Goal: Communication & Community: Answer question/provide support

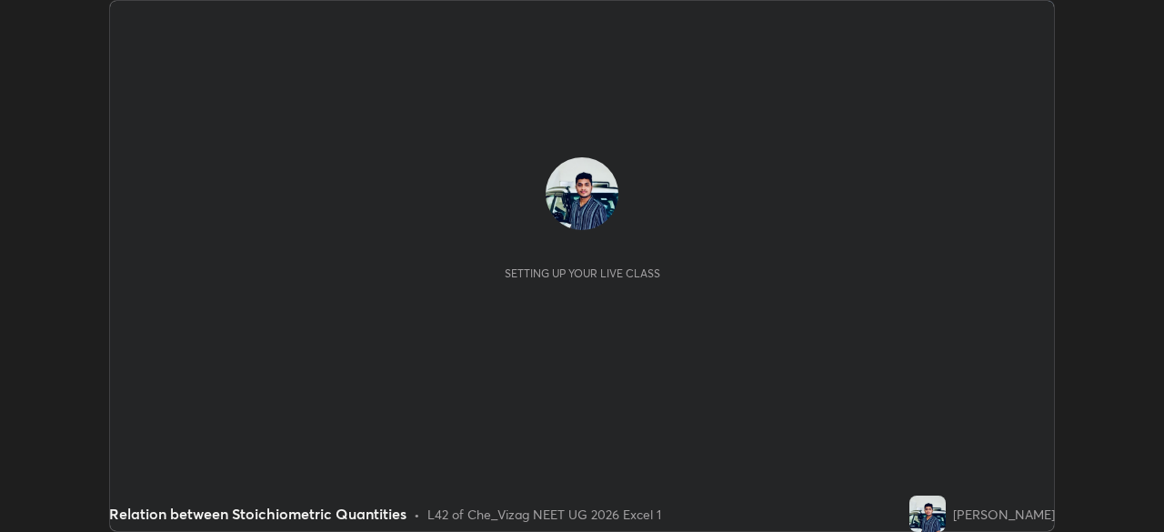
scroll to position [532, 1163]
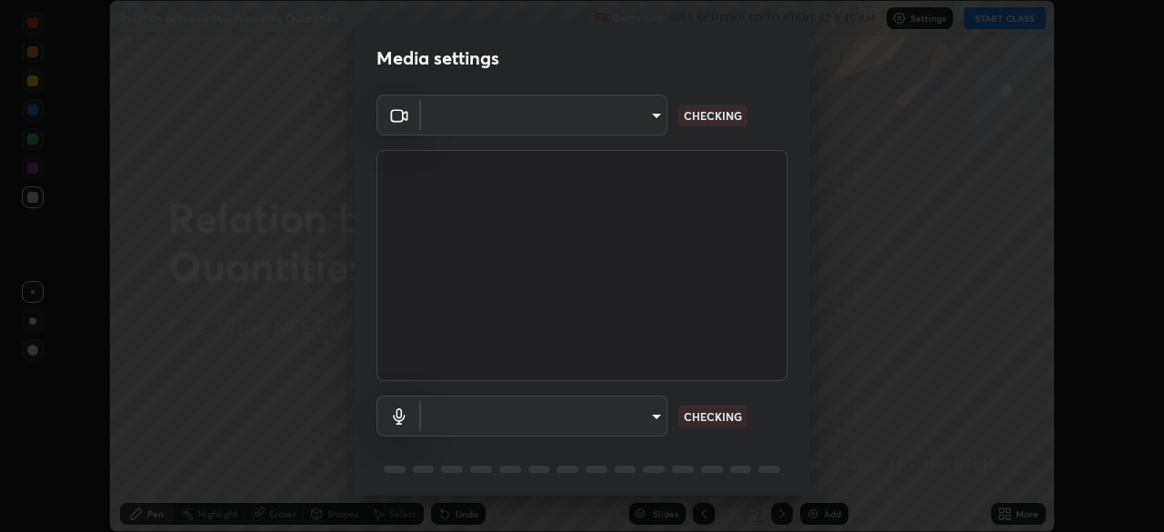
click at [1015, 517] on div "Media settings ​ CHECKING ​ CHECKING 1 / 5 Next" at bounding box center [582, 266] width 1164 height 532
click at [743, 337] on video at bounding box center [581, 265] width 411 height 231
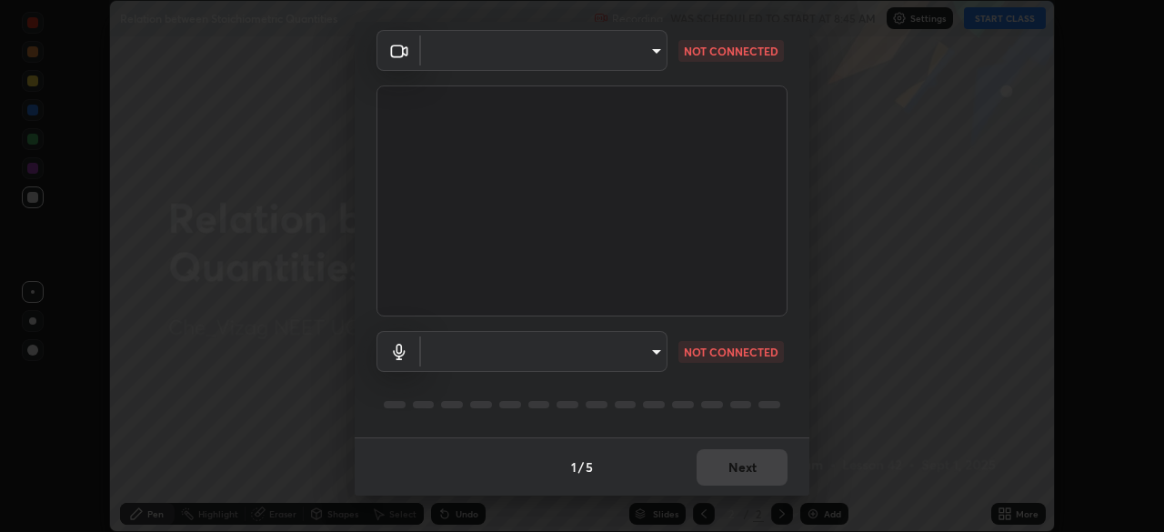
click at [660, 344] on body "Erase all Relation between Stoichiometric Quantities Recording WAS SCHEDULED TO…" at bounding box center [582, 266] width 1164 height 532
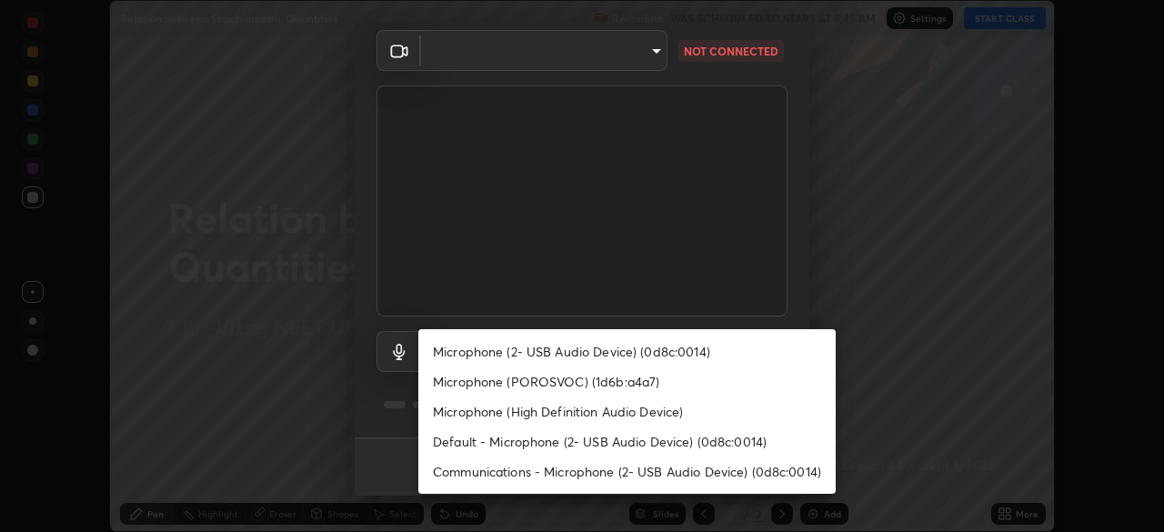
click at [657, 350] on li "Microphone (2- USB Audio Device) (0d8c:0014)" at bounding box center [626, 351] width 417 height 30
type input "b8119a66c1a5c500883203e7c99a0df67da7930fbe3c7eaf13f3177c3105e6f2"
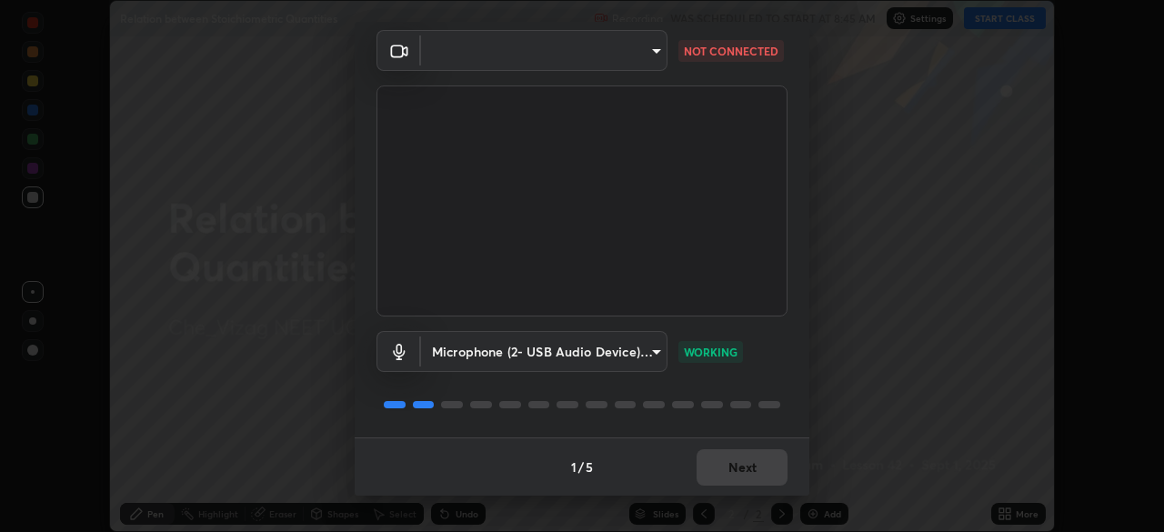
click at [647, 57] on body "Erase all Relation between Stoichiometric Quantities Recording WAS SCHEDULED TO…" at bounding box center [582, 266] width 1164 height 532
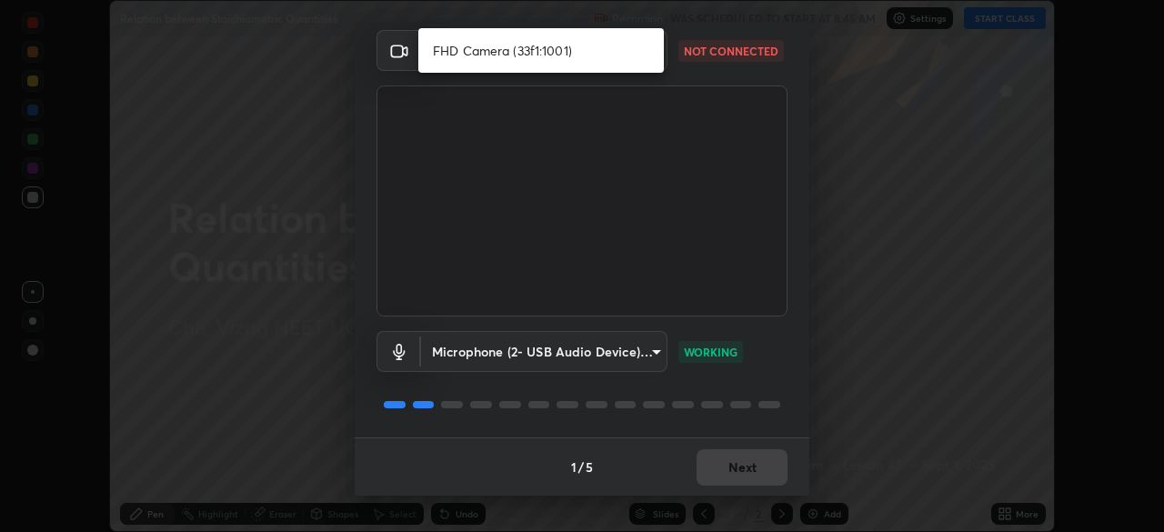
click at [511, 57] on li "FHD Camera (33f1:1001)" at bounding box center [541, 50] width 246 height 30
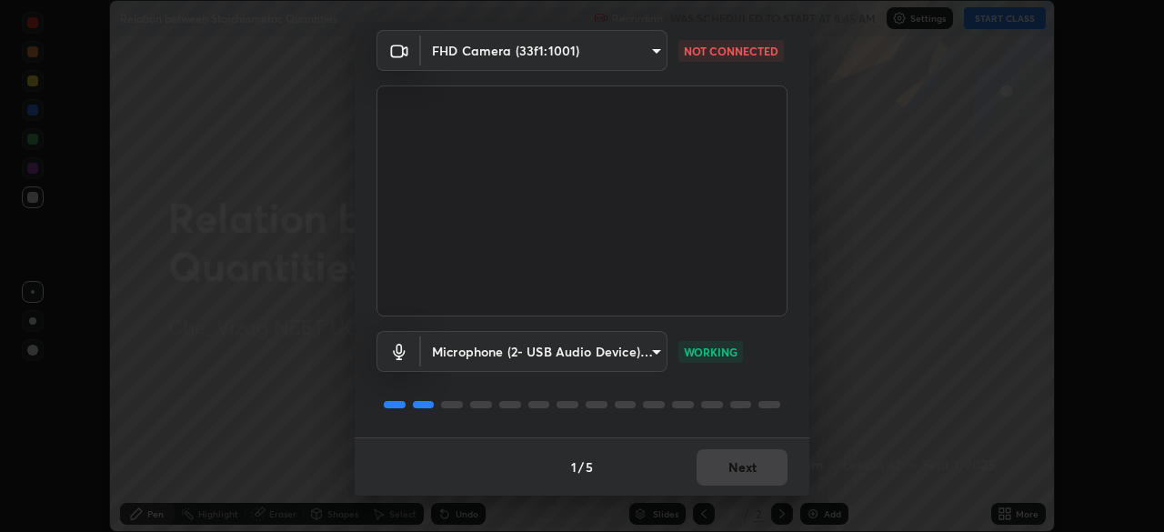
type input "c1e5c728dbdef541a88c1758a4b7e94beec2862a74422ead62350db7482deca0"
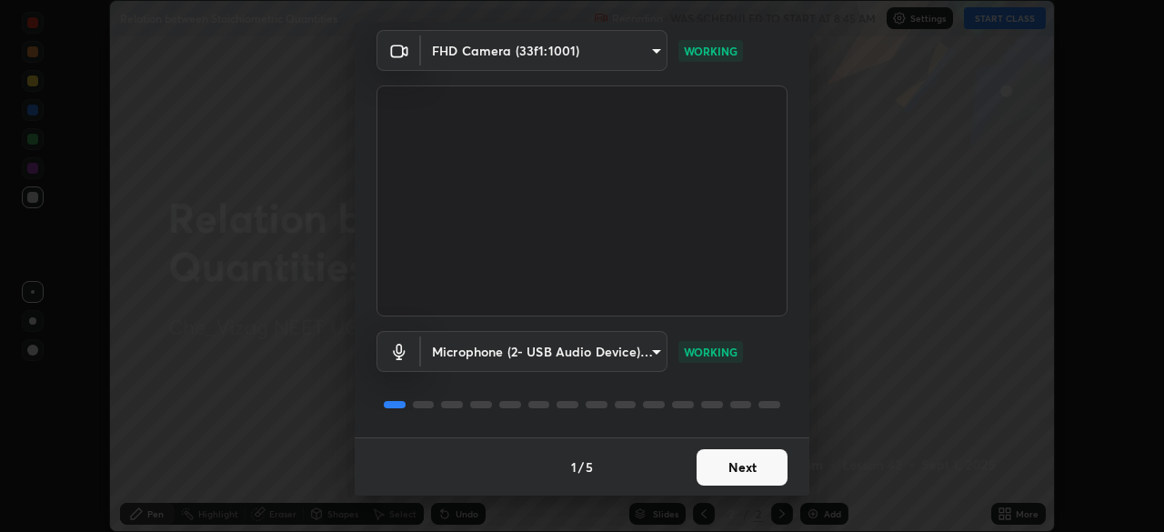
click at [727, 464] on button "Next" at bounding box center [742, 467] width 91 height 36
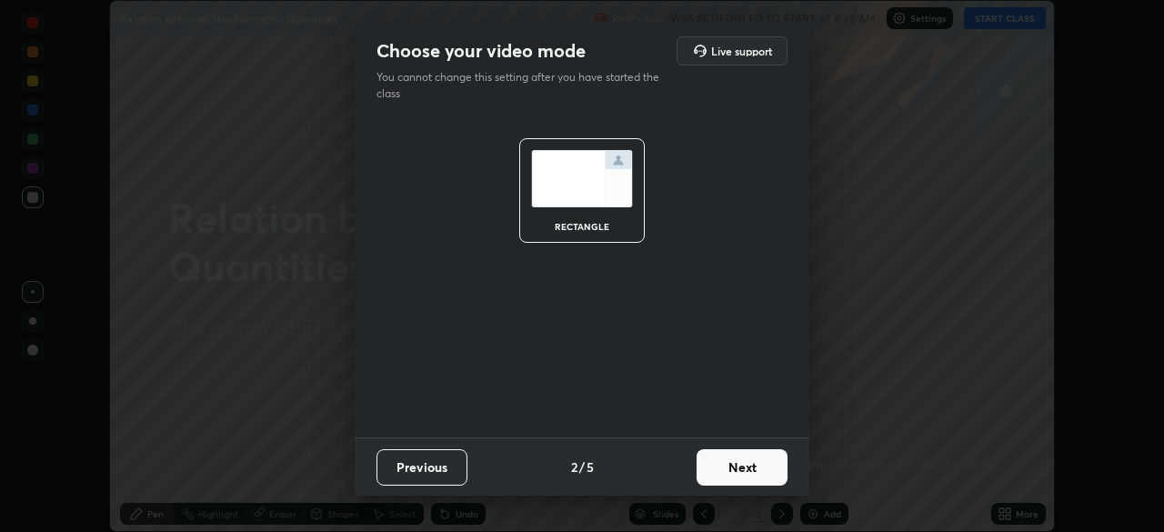
scroll to position [0, 0]
click at [721, 472] on button "Next" at bounding box center [742, 467] width 91 height 36
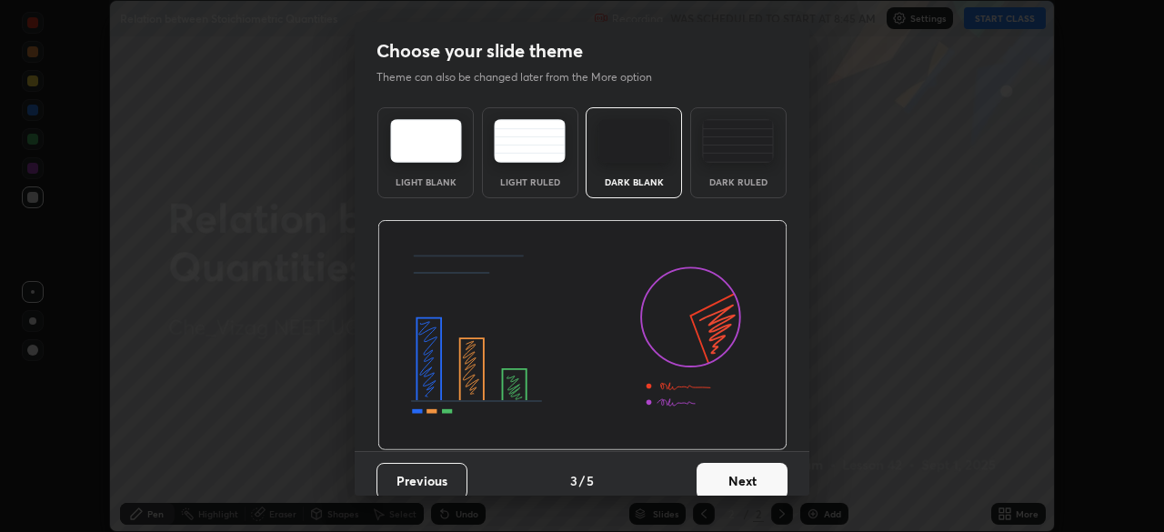
click at [725, 481] on button "Next" at bounding box center [742, 481] width 91 height 36
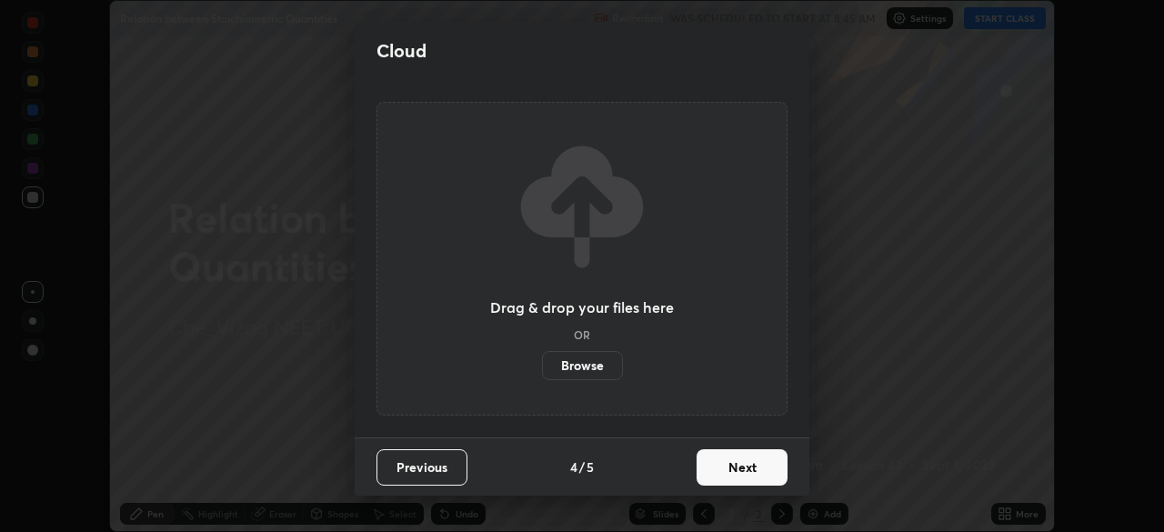
click at [718, 475] on button "Next" at bounding box center [742, 467] width 91 height 36
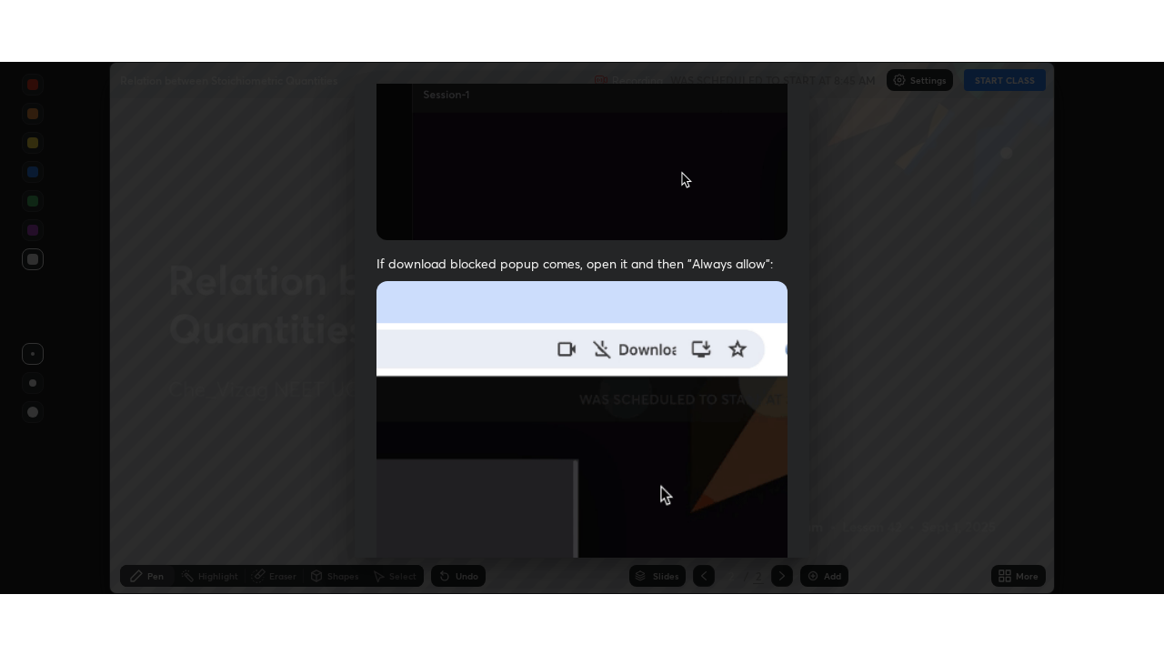
scroll to position [436, 0]
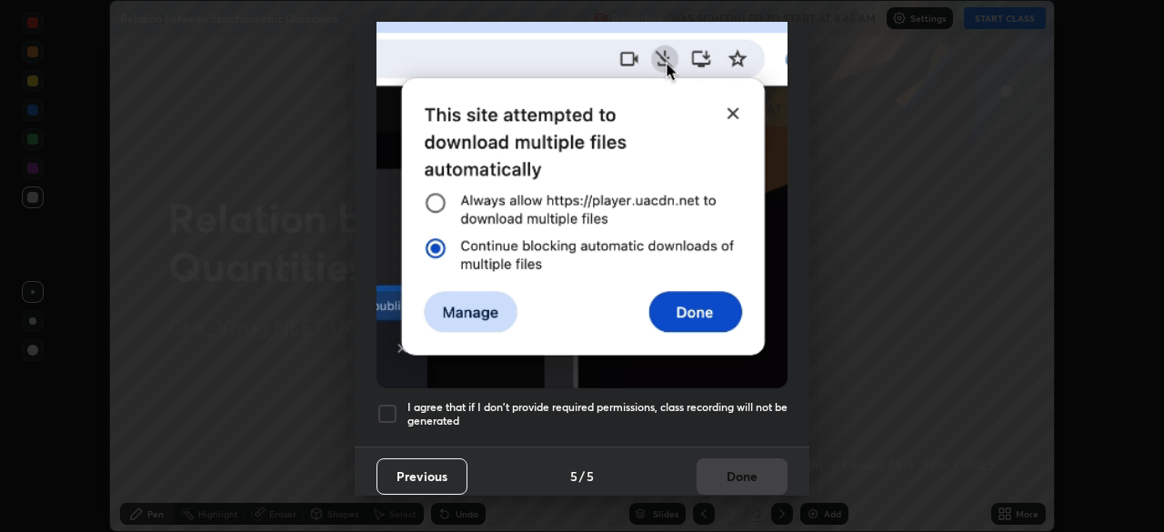
click at [389, 403] on div at bounding box center [387, 414] width 22 height 22
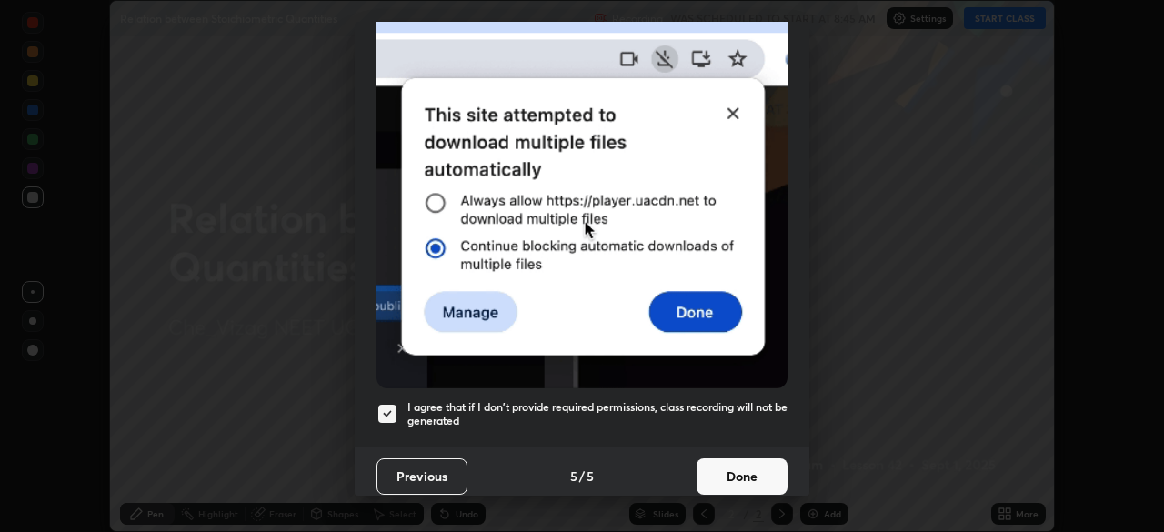
click at [404, 412] on div "I agree that if I don't provide required permissions, class recording will not …" at bounding box center [581, 414] width 411 height 22
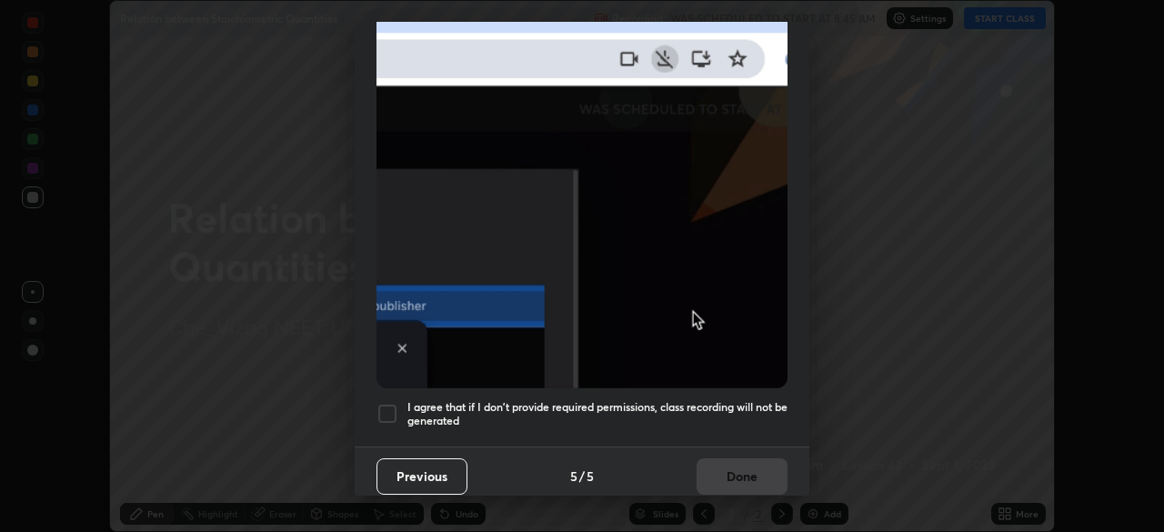
click at [705, 456] on div "Previous 5 / 5 Done" at bounding box center [582, 476] width 455 height 58
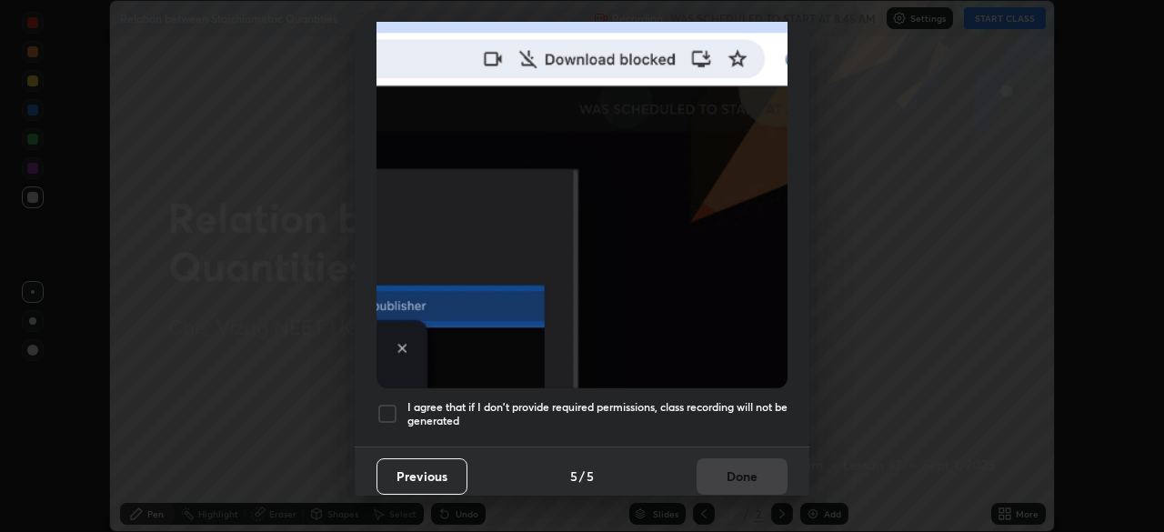
click at [383, 403] on div at bounding box center [387, 414] width 22 height 22
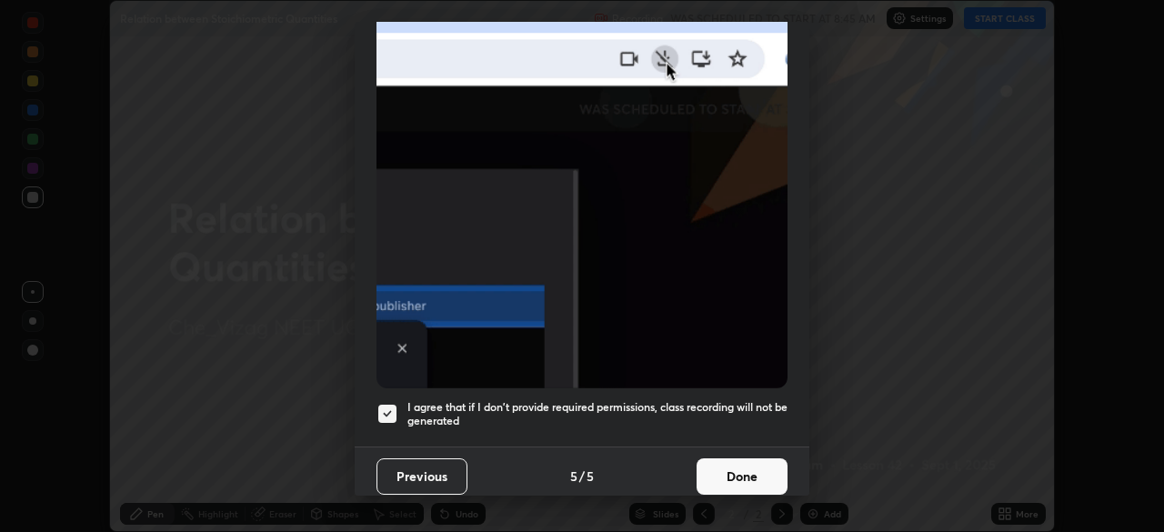
click at [712, 467] on button "Done" at bounding box center [742, 476] width 91 height 36
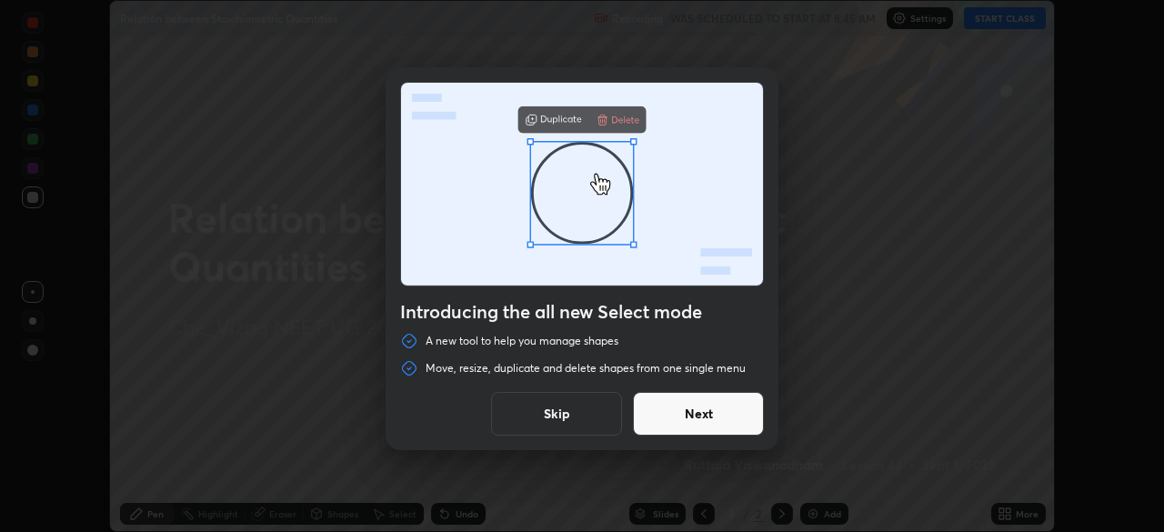
click at [683, 407] on button "Next" at bounding box center [698, 414] width 131 height 44
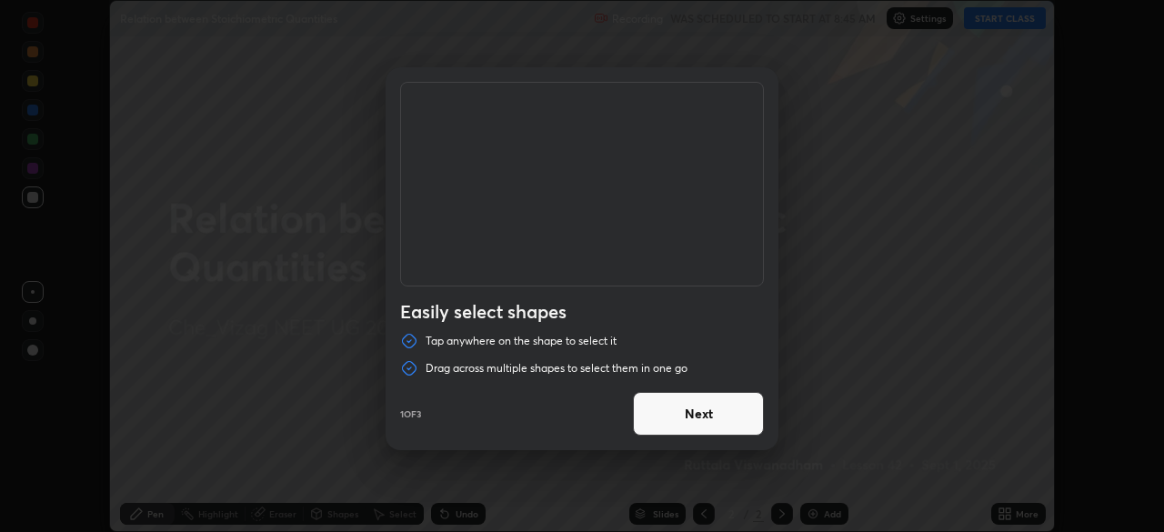
click at [682, 411] on button "Next" at bounding box center [698, 414] width 131 height 44
click at [679, 410] on button "Next" at bounding box center [698, 414] width 131 height 44
click at [678, 407] on button "Done" at bounding box center [698, 414] width 131 height 44
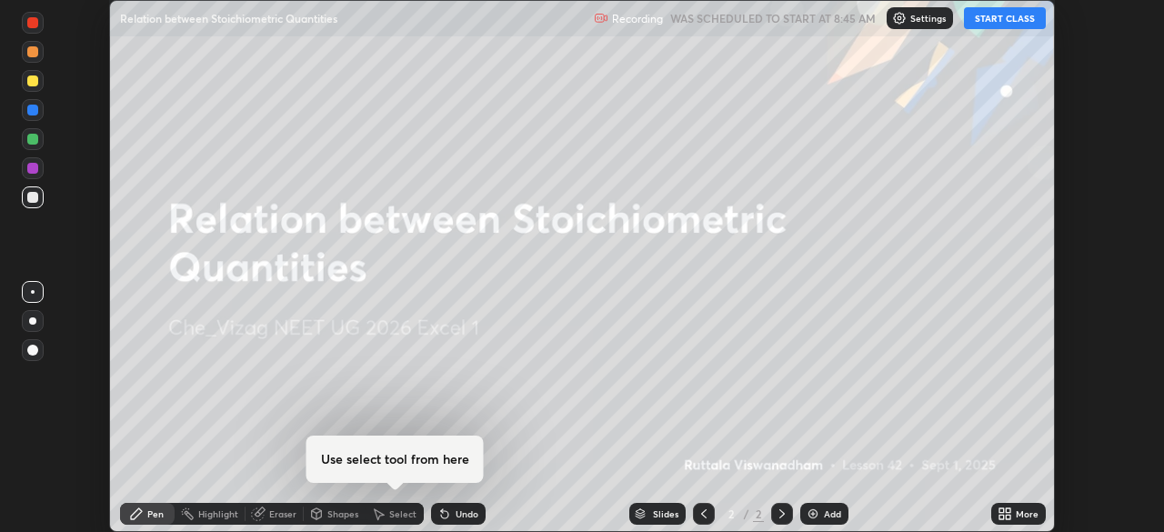
click at [1008, 19] on button "START CLASS" at bounding box center [1005, 18] width 82 height 22
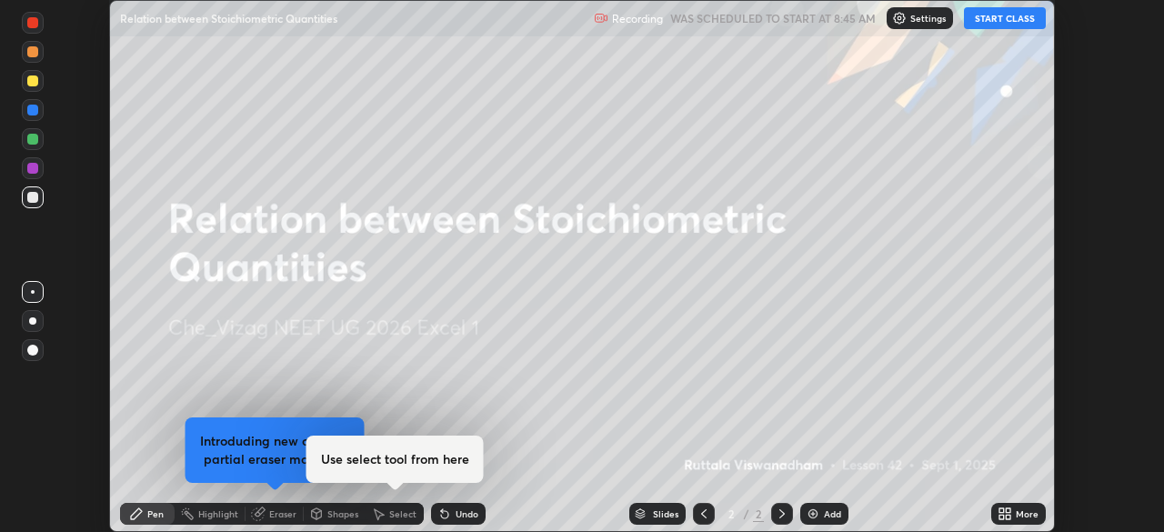
click at [1023, 520] on div "More" at bounding box center [1018, 514] width 55 height 22
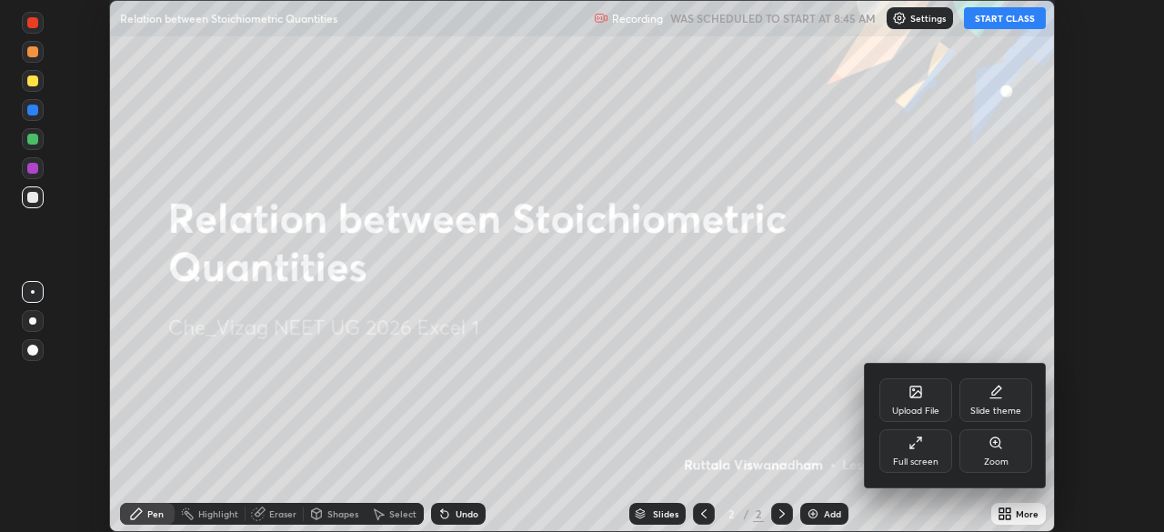
click at [934, 457] on div "Full screen" at bounding box center [915, 461] width 45 height 9
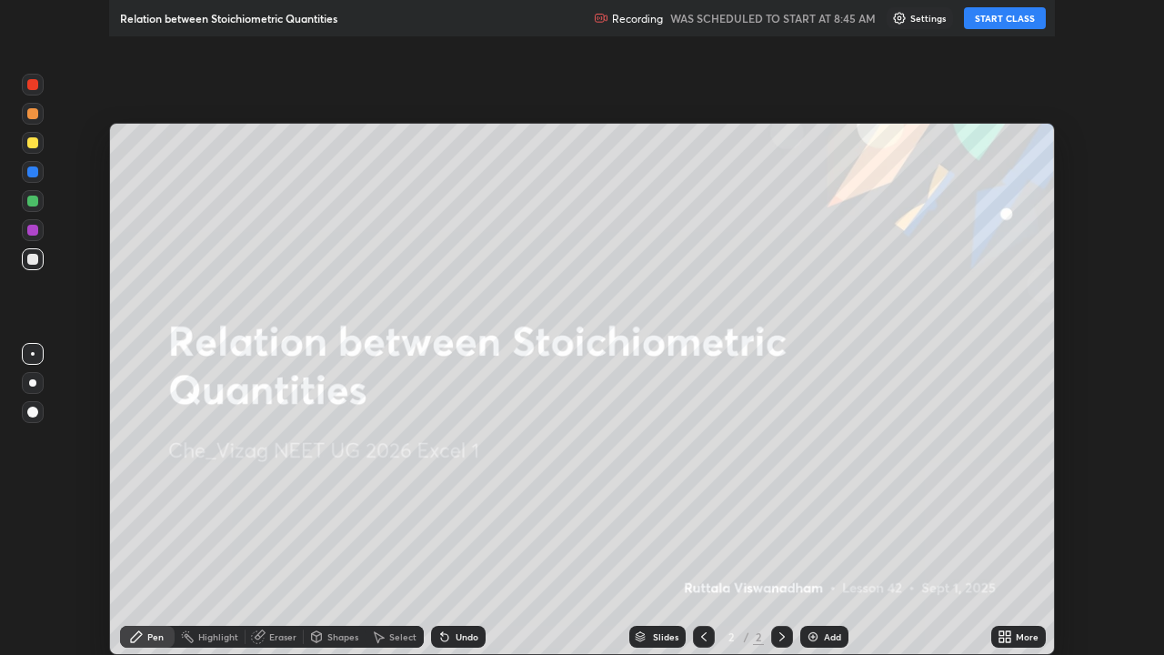
scroll to position [655, 1164]
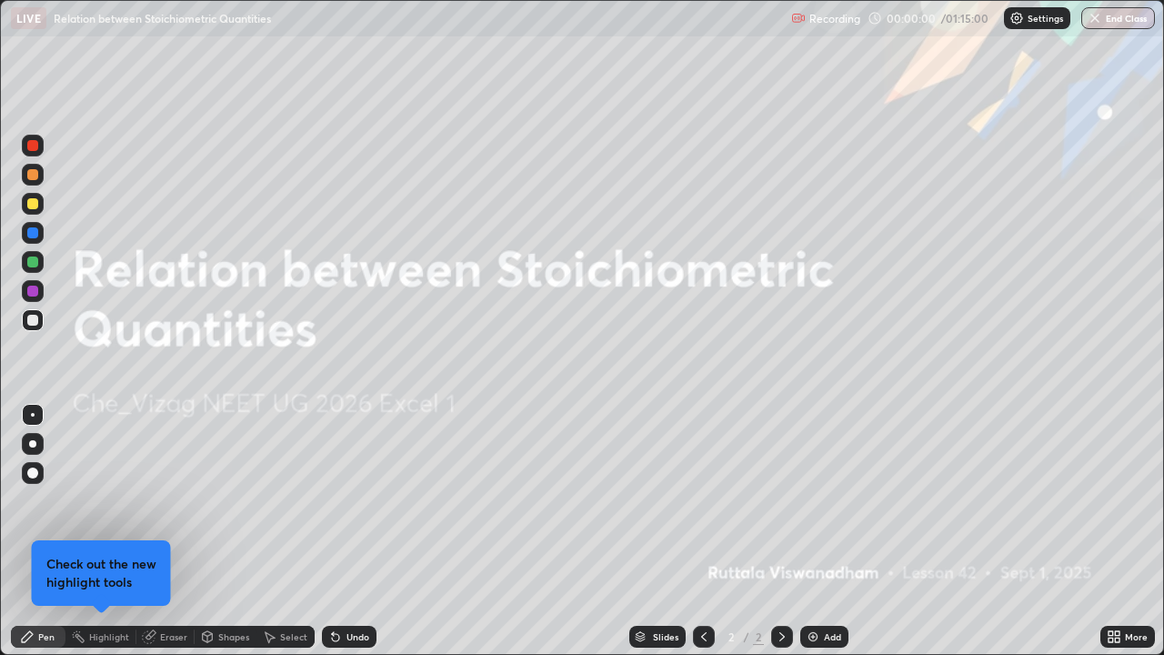
click at [818, 531] on div "Add" at bounding box center [824, 637] width 48 height 22
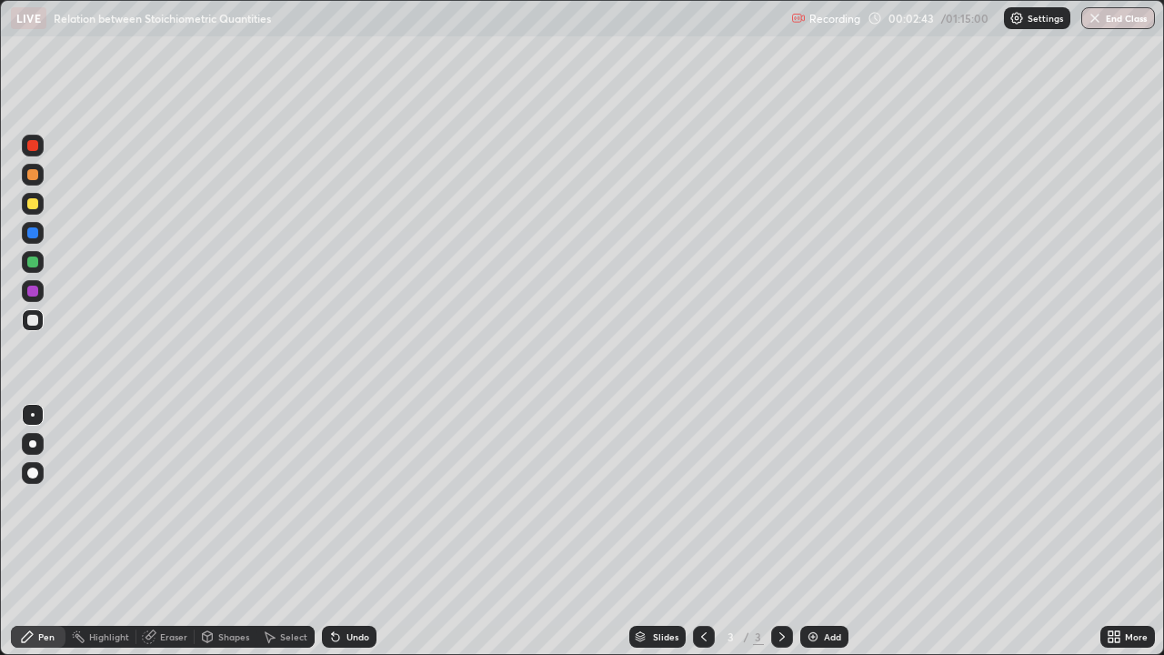
click at [32, 205] on div at bounding box center [32, 203] width 11 height 11
click at [34, 320] on div at bounding box center [32, 320] width 11 height 11
click at [34, 207] on div at bounding box center [32, 203] width 11 height 11
click at [27, 316] on div at bounding box center [32, 320] width 11 height 11
click at [35, 200] on div at bounding box center [32, 203] width 11 height 11
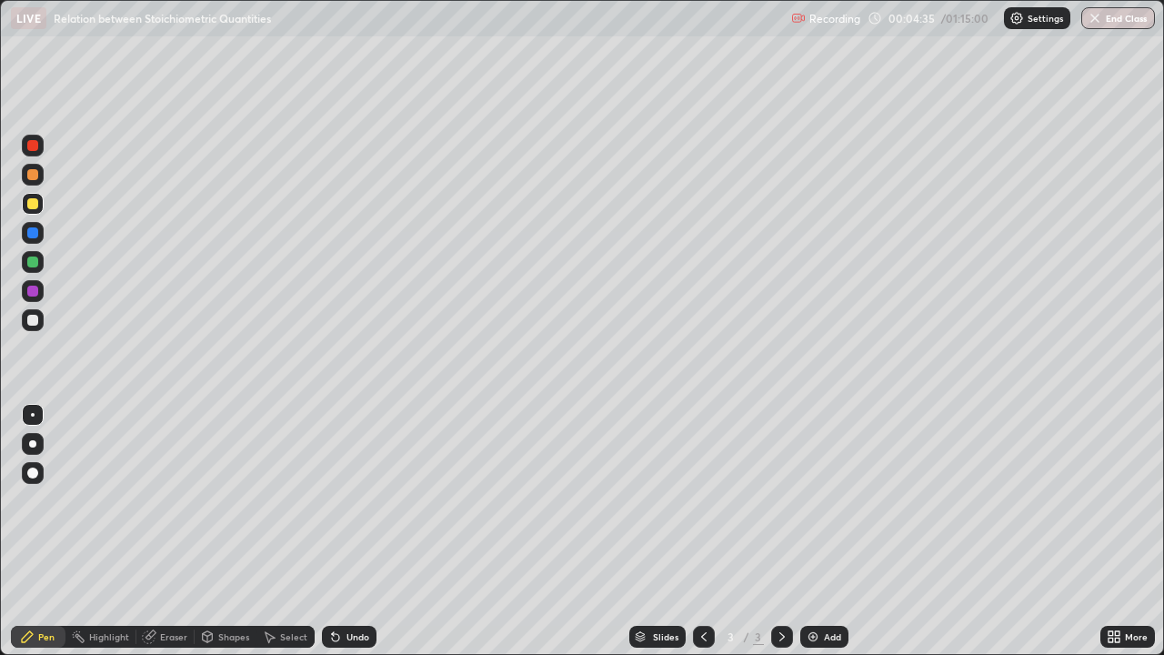
click at [34, 320] on div at bounding box center [32, 320] width 11 height 11
click at [828, 531] on div "Add" at bounding box center [832, 636] width 17 height 9
click at [35, 203] on div at bounding box center [32, 203] width 11 height 11
click at [39, 315] on div at bounding box center [33, 320] width 22 height 22
click at [286, 531] on div "Select" at bounding box center [285, 637] width 58 height 22
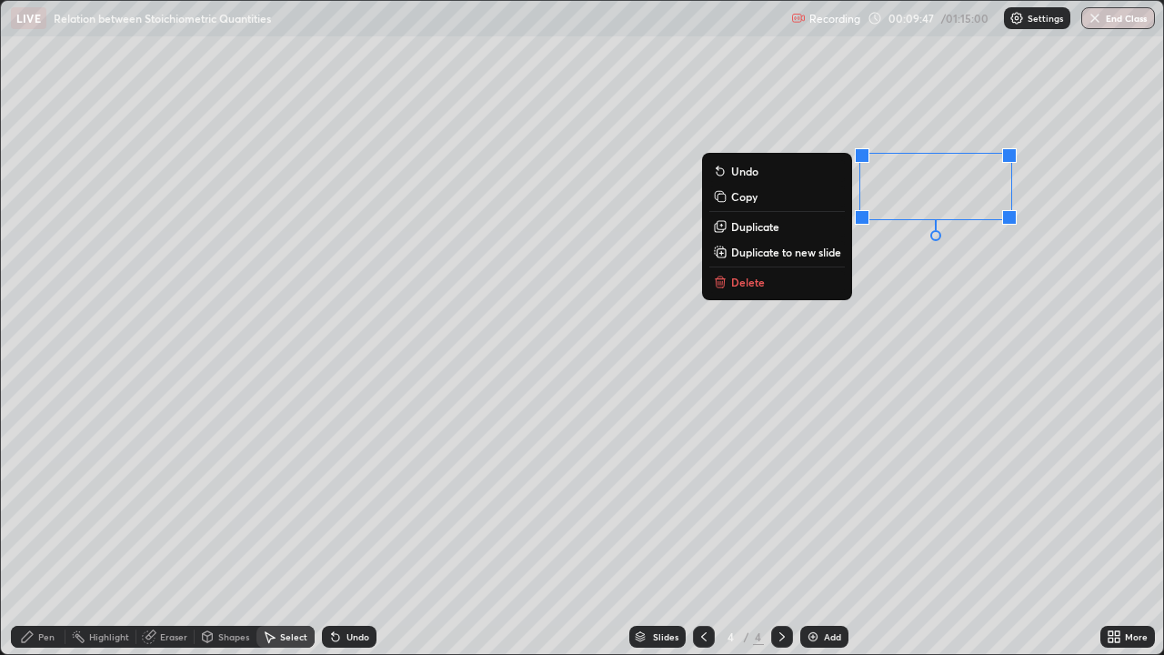
click at [745, 282] on p "Delete" at bounding box center [748, 282] width 34 height 15
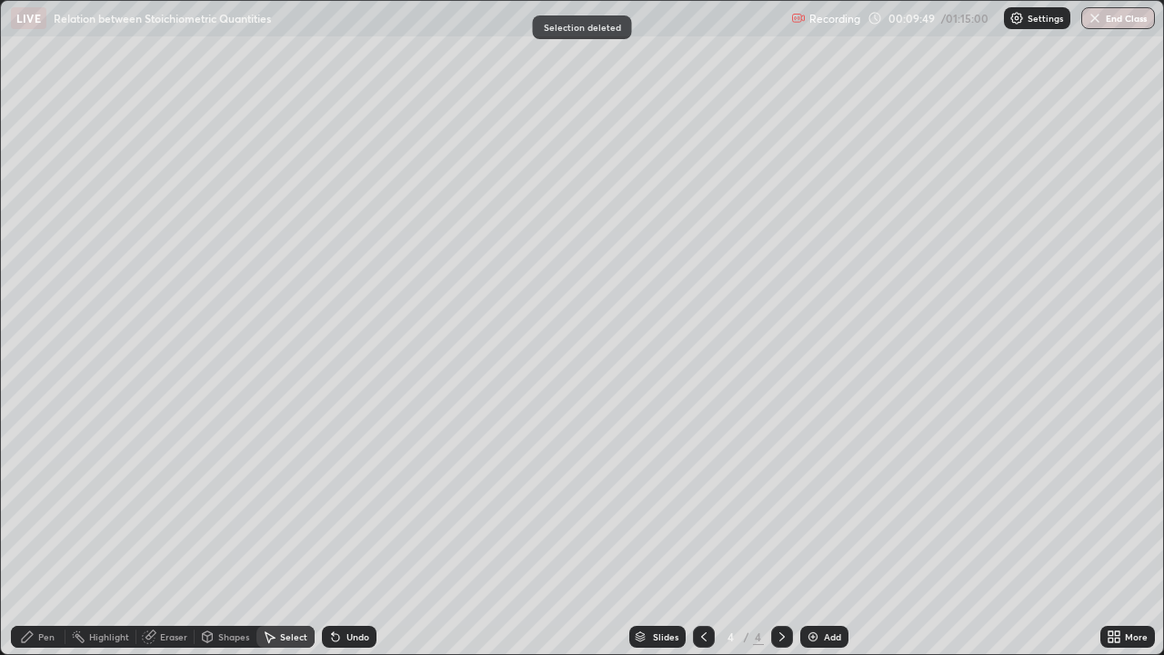
click at [55, 531] on div "Pen" at bounding box center [38, 637] width 55 height 22
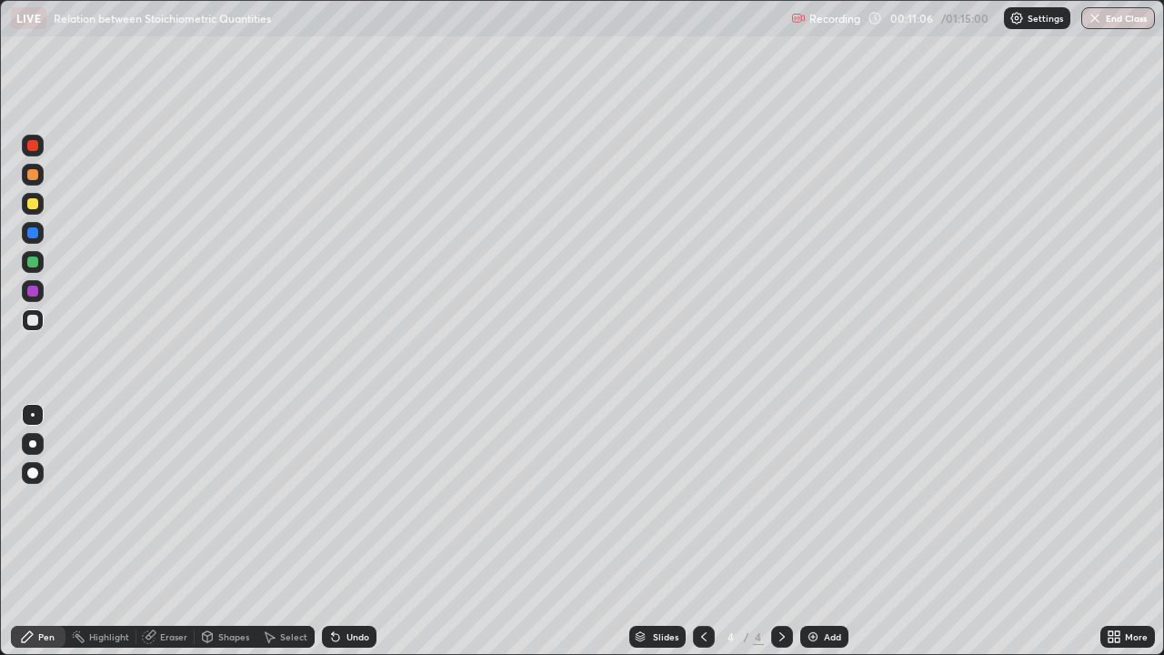
click at [346, 531] on div "Undo" at bounding box center [357, 636] width 23 height 9
click at [340, 531] on div "Undo" at bounding box center [349, 637] width 55 height 22
click at [29, 202] on div at bounding box center [32, 203] width 11 height 11
click at [31, 320] on div at bounding box center [32, 320] width 11 height 11
click at [812, 531] on img at bounding box center [813, 636] width 15 height 15
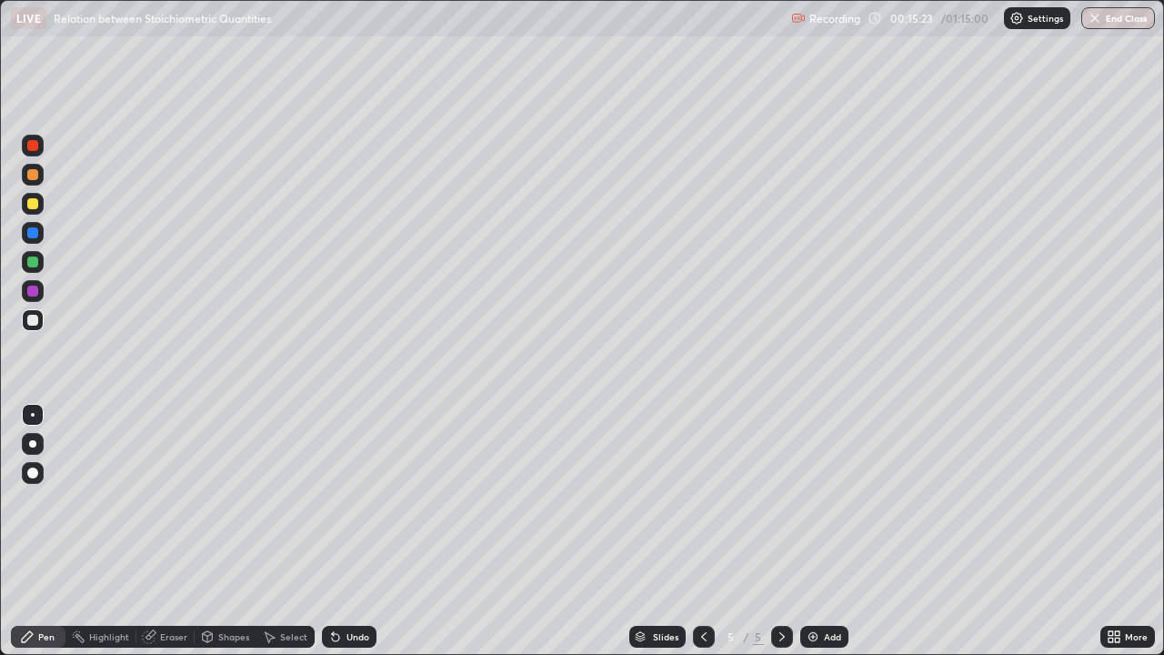
click at [347, 531] on div "Undo" at bounding box center [349, 637] width 55 height 22
click at [344, 531] on div "Undo" at bounding box center [349, 637] width 55 height 22
click at [346, 531] on div "Undo" at bounding box center [349, 637] width 55 height 22
click at [31, 204] on div at bounding box center [32, 203] width 11 height 11
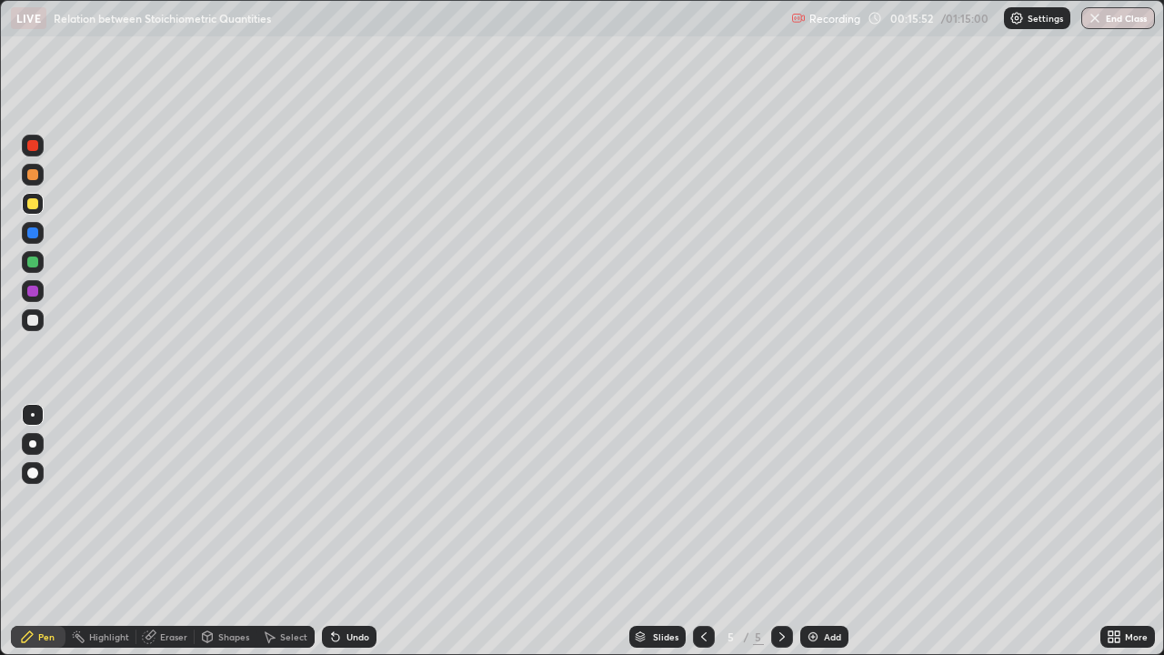
click at [27, 322] on div at bounding box center [32, 320] width 11 height 11
click at [352, 531] on div "Undo" at bounding box center [357, 636] width 23 height 9
click at [355, 531] on div "Undo" at bounding box center [357, 636] width 23 height 9
click at [346, 531] on div "Undo" at bounding box center [349, 637] width 55 height 22
click at [351, 531] on div "Undo" at bounding box center [349, 637] width 55 height 22
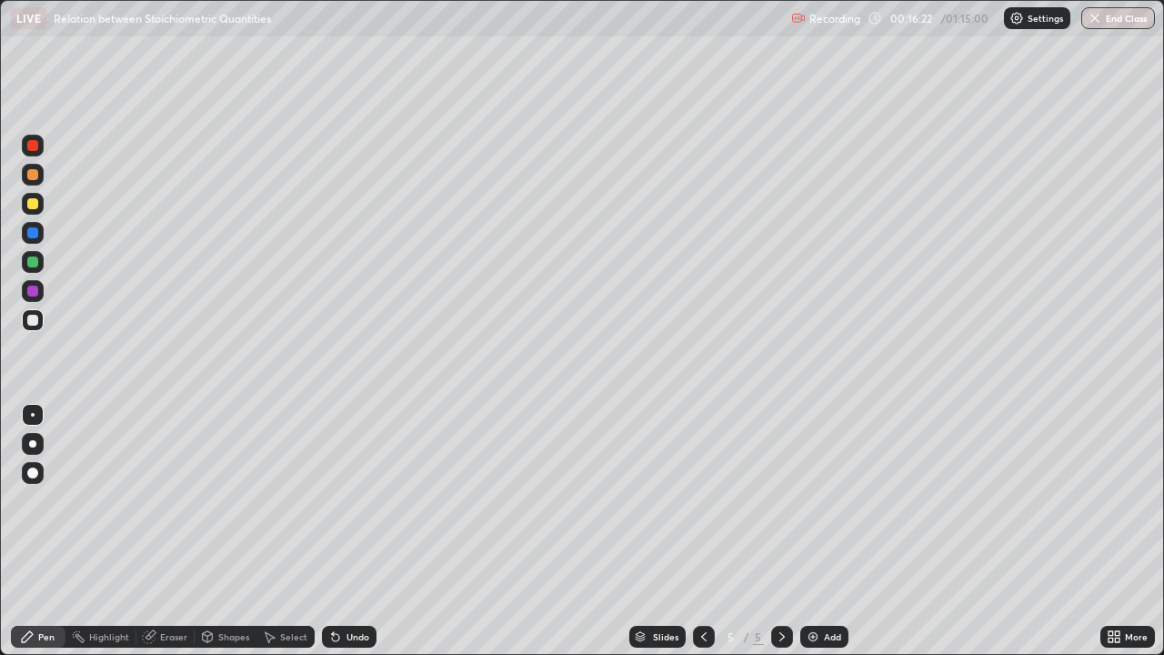
click at [354, 531] on div "Undo" at bounding box center [349, 637] width 55 height 22
click at [353, 531] on div "Undo" at bounding box center [349, 637] width 55 height 22
click at [354, 531] on div "Undo" at bounding box center [349, 637] width 55 height 22
click at [159, 531] on div "Eraser" at bounding box center [165, 637] width 58 height 22
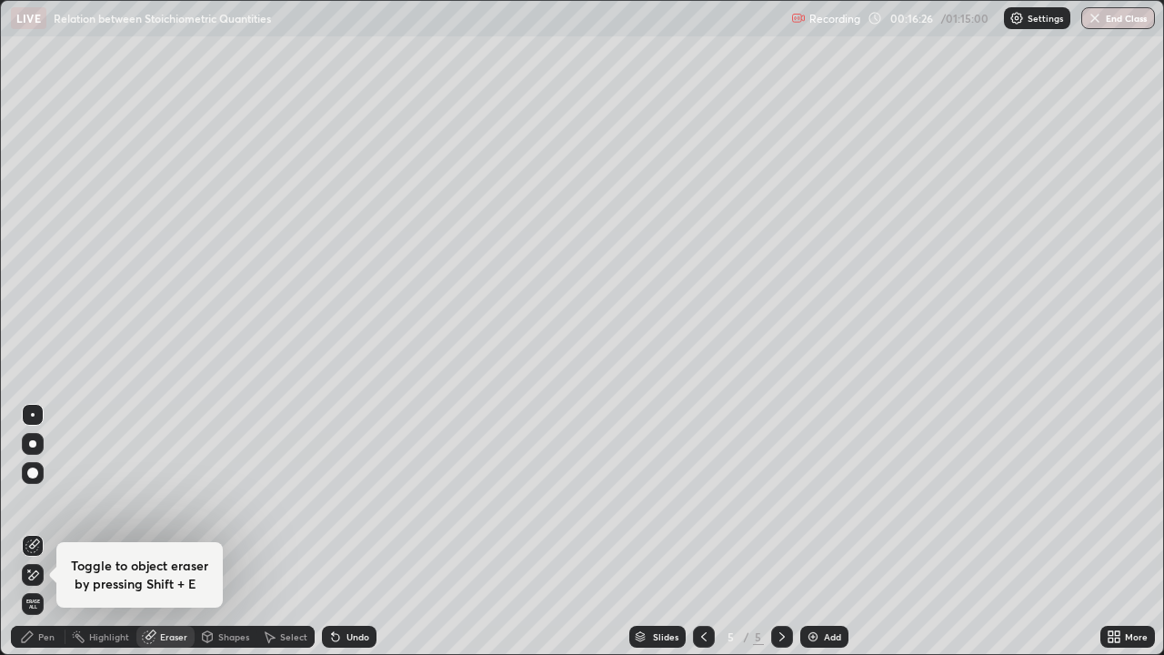
click at [42, 531] on div "Pen" at bounding box center [46, 636] width 16 height 9
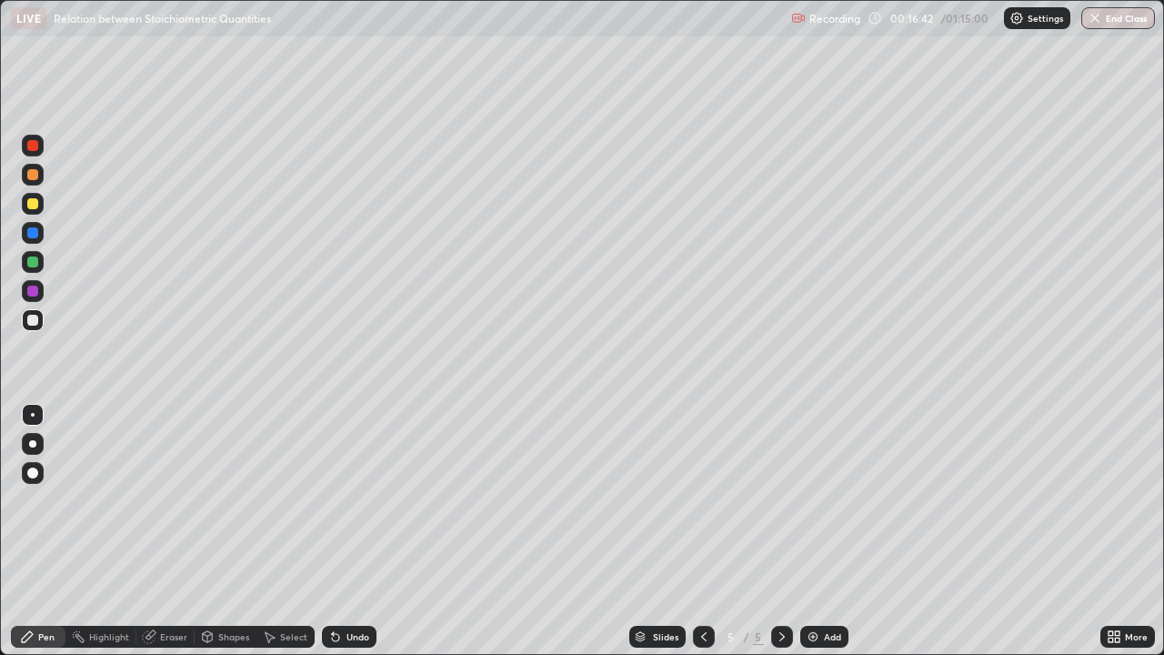
click at [28, 204] on div at bounding box center [32, 203] width 11 height 11
click at [28, 319] on div at bounding box center [32, 320] width 11 height 11
click at [821, 531] on div "Add" at bounding box center [824, 637] width 48 height 22
click at [31, 210] on div at bounding box center [33, 204] width 22 height 22
click at [36, 319] on div at bounding box center [32, 320] width 11 height 11
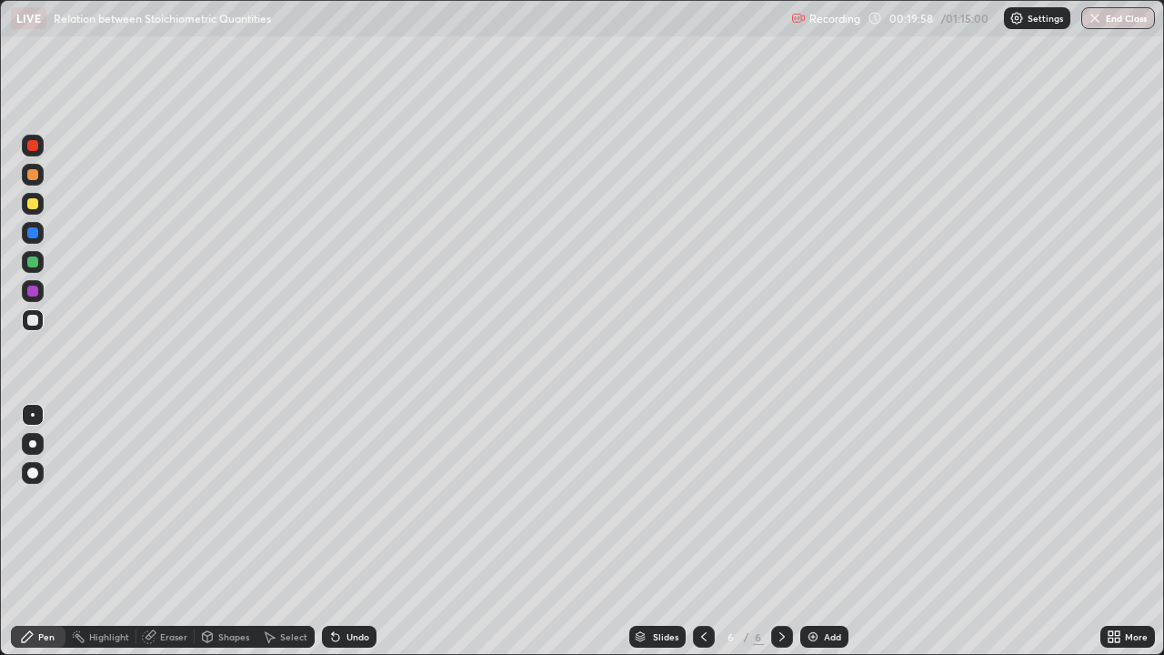
click at [346, 531] on div "Undo" at bounding box center [357, 636] width 23 height 9
click at [348, 531] on div "Undo" at bounding box center [349, 637] width 55 height 22
click at [347, 531] on div "Undo" at bounding box center [349, 637] width 55 height 22
click at [354, 531] on div "Undo" at bounding box center [357, 636] width 23 height 9
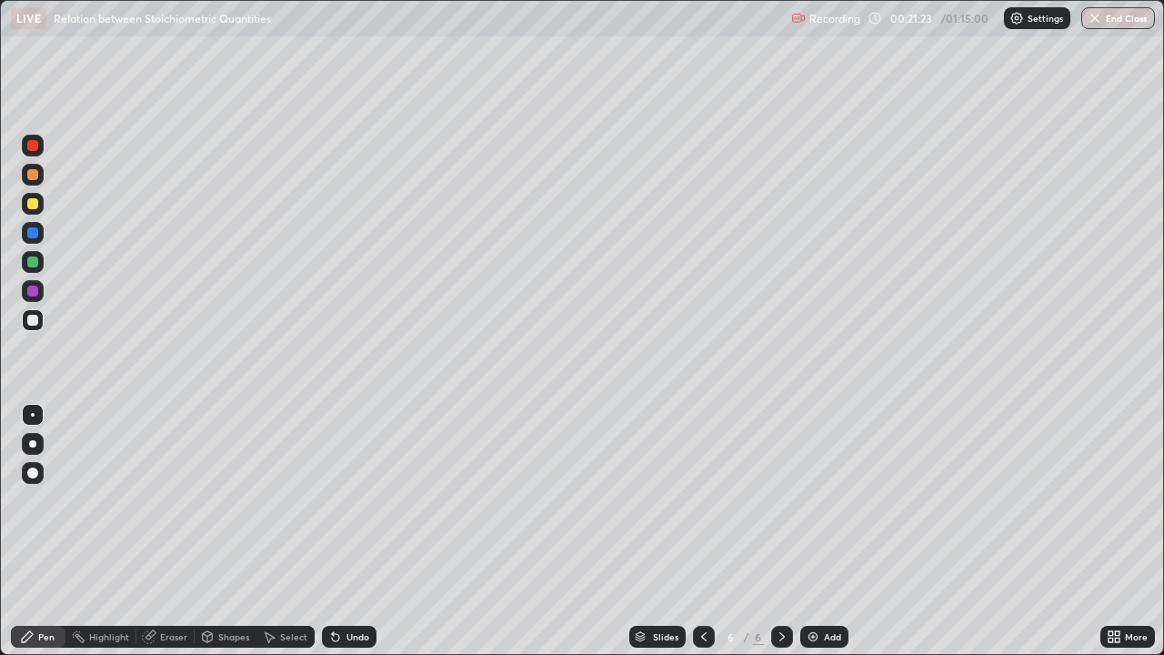
click at [31, 204] on div at bounding box center [32, 203] width 11 height 11
click at [36, 318] on div at bounding box center [32, 320] width 11 height 11
click at [37, 319] on div at bounding box center [32, 320] width 11 height 11
click at [37, 206] on div at bounding box center [32, 203] width 11 height 11
click at [31, 316] on div at bounding box center [32, 320] width 11 height 11
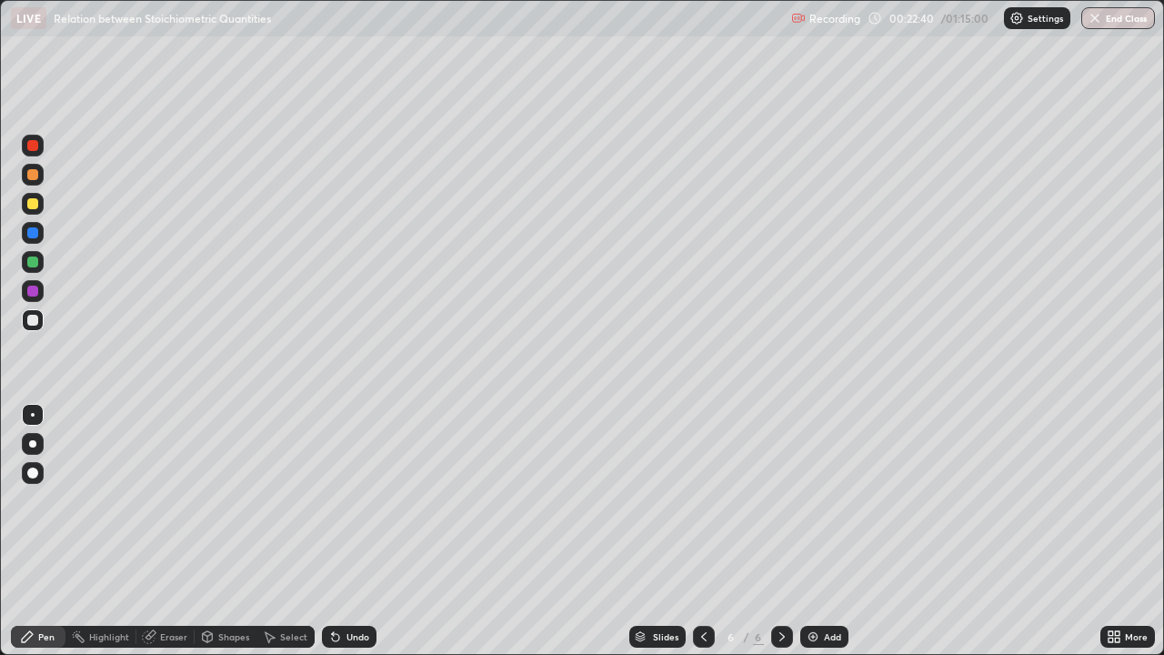
click at [30, 200] on div at bounding box center [32, 203] width 11 height 11
click at [40, 316] on div at bounding box center [33, 320] width 22 height 22
click at [818, 531] on div "Add" at bounding box center [824, 637] width 48 height 22
click at [31, 203] on div at bounding box center [32, 203] width 11 height 11
click at [31, 316] on div at bounding box center [32, 320] width 11 height 11
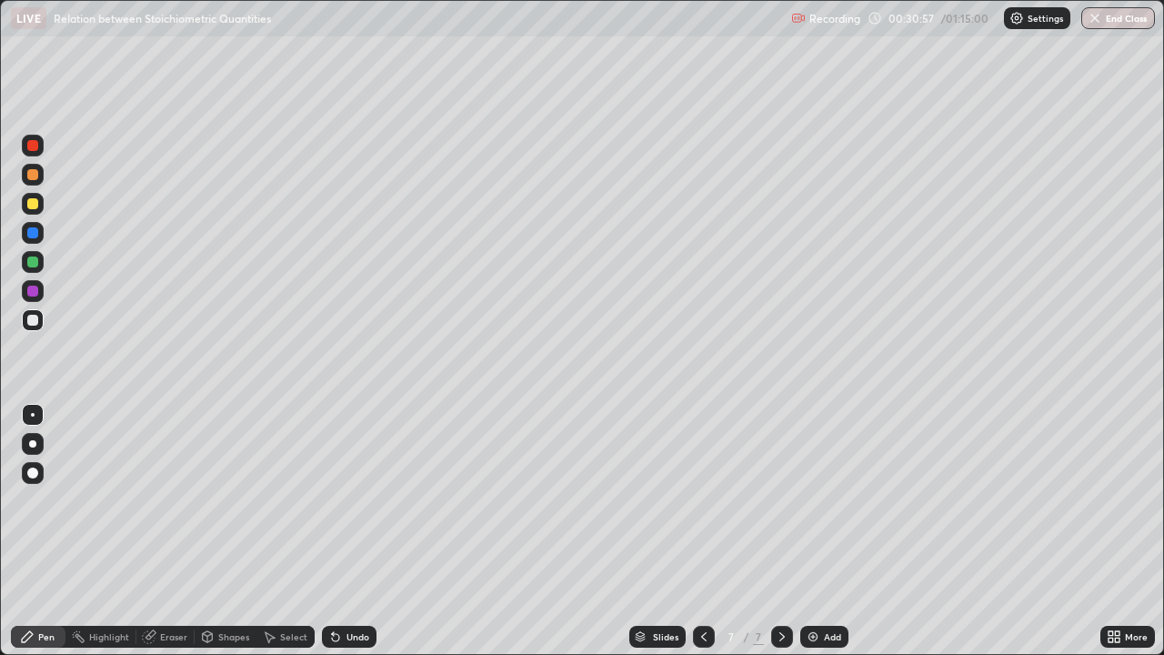
click at [350, 531] on div "Undo" at bounding box center [357, 636] width 23 height 9
click at [350, 531] on div "Undo" at bounding box center [349, 637] width 55 height 22
click at [351, 531] on div "Undo" at bounding box center [349, 637] width 55 height 22
click at [354, 531] on div "Undo" at bounding box center [357, 636] width 23 height 9
click at [333, 531] on icon at bounding box center [335, 637] width 7 height 7
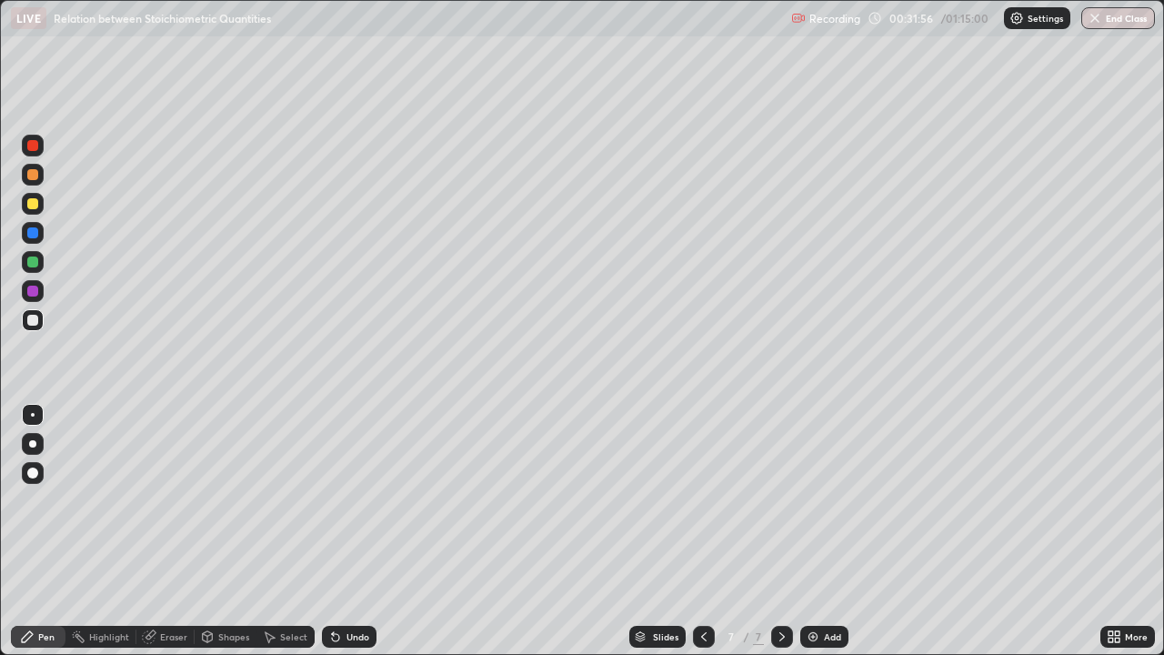
click at [333, 531] on icon at bounding box center [335, 637] width 7 height 7
click at [342, 531] on div "Undo" at bounding box center [349, 637] width 55 height 22
click at [34, 206] on div at bounding box center [32, 203] width 11 height 11
click at [36, 318] on div at bounding box center [32, 320] width 11 height 11
click at [32, 258] on div at bounding box center [32, 261] width 11 height 11
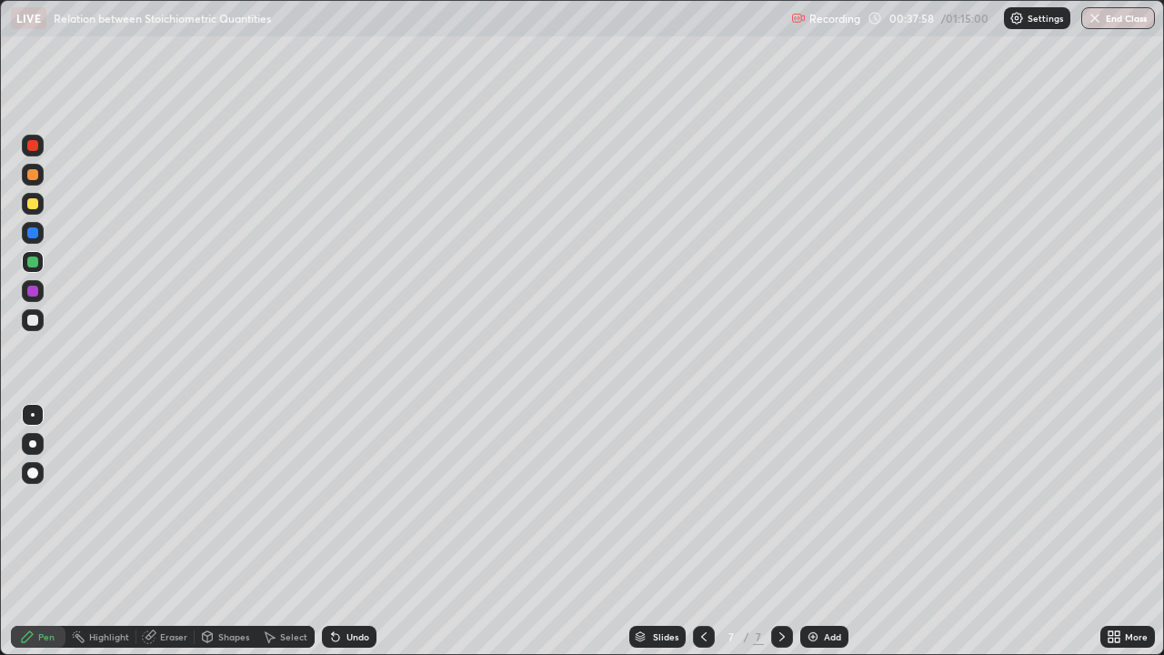
click at [286, 531] on div "Select" at bounding box center [293, 636] width 27 height 9
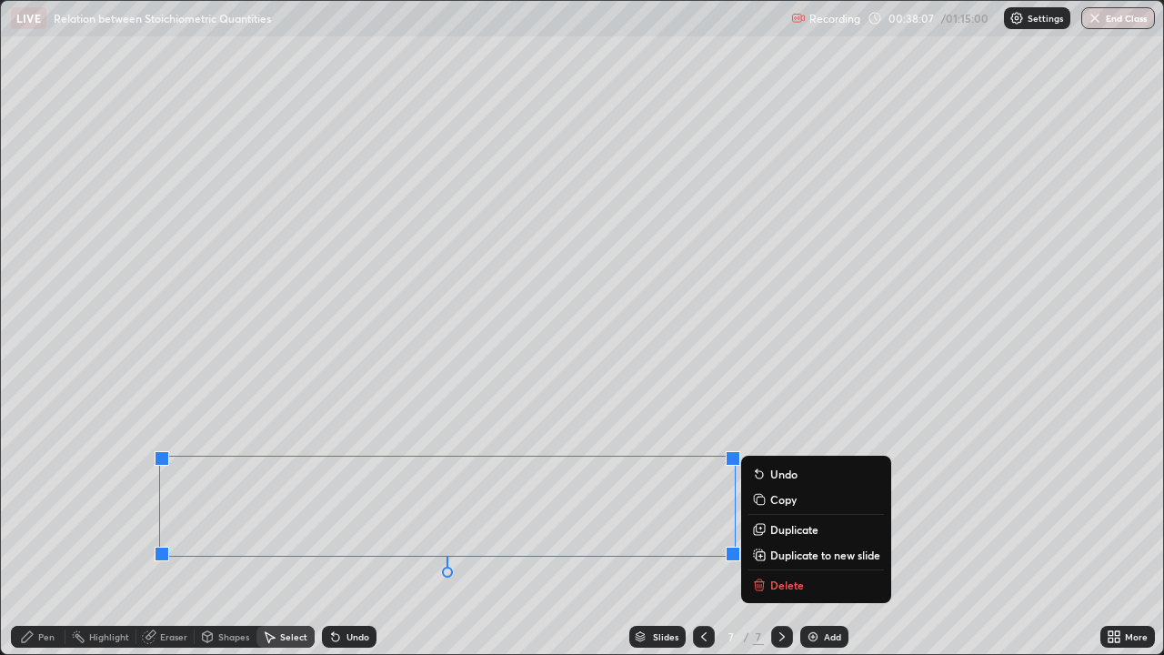
click at [769, 531] on button "Duplicate to new slide" at bounding box center [816, 555] width 136 height 22
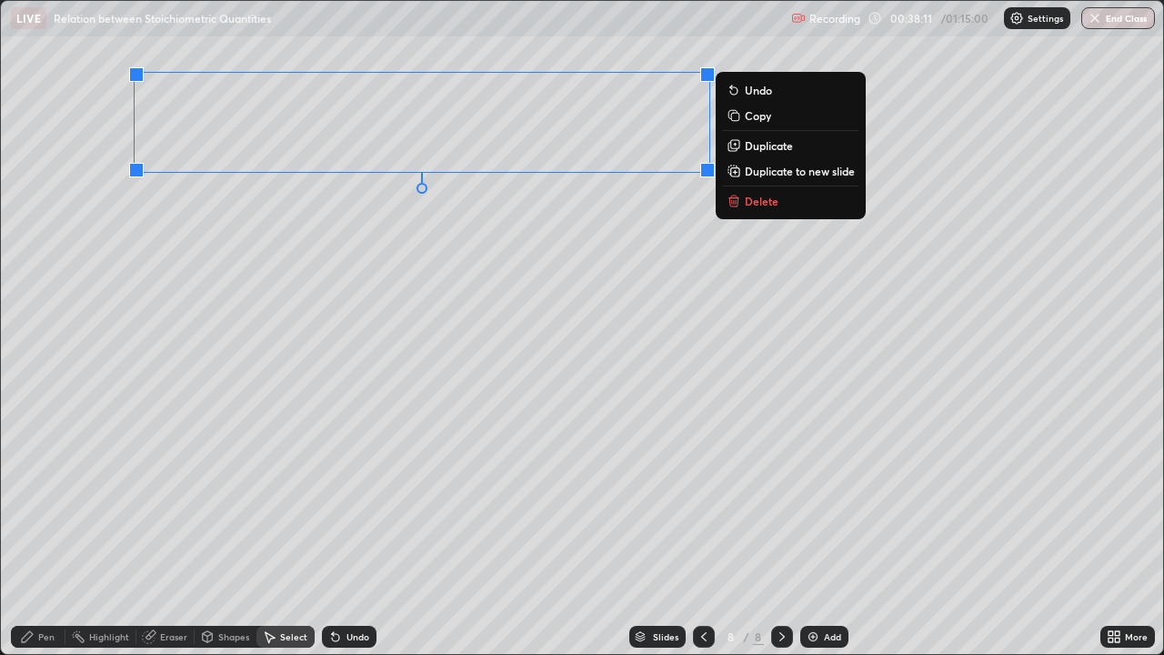
click at [272, 305] on div "0 ° Undo Copy Duplicate Duplicate to new slide Delete" at bounding box center [582, 327] width 1162 height 653
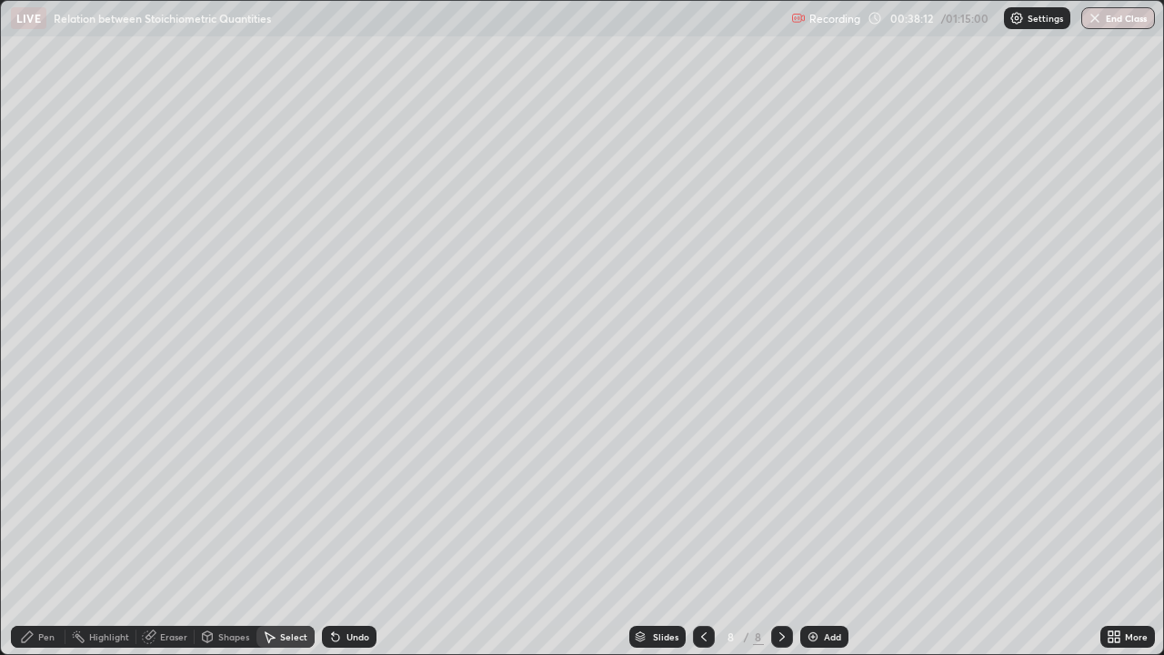
click at [702, 531] on icon at bounding box center [704, 636] width 15 height 15
click at [780, 531] on icon at bounding box center [782, 636] width 15 height 15
click at [40, 531] on div "Pen" at bounding box center [46, 636] width 16 height 9
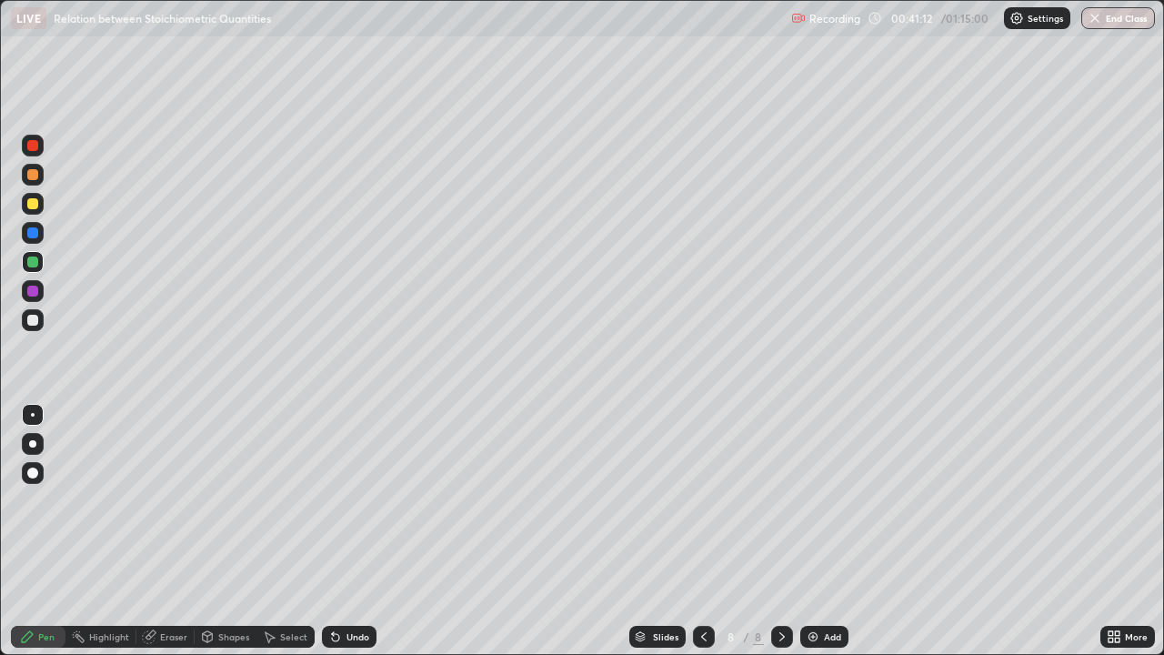
click at [37, 236] on div at bounding box center [32, 232] width 11 height 11
click at [27, 316] on div at bounding box center [32, 320] width 11 height 11
click at [33, 202] on div at bounding box center [32, 203] width 11 height 11
click at [30, 231] on div at bounding box center [32, 232] width 11 height 11
click at [32, 203] on div at bounding box center [32, 203] width 11 height 11
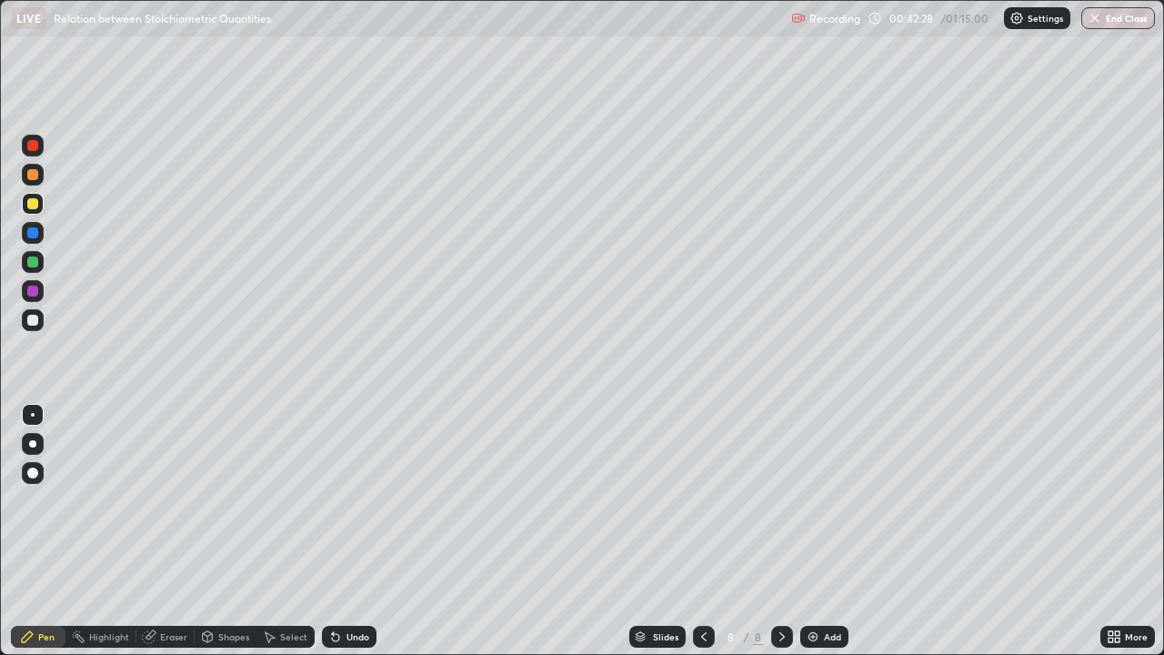
click at [354, 531] on div "Undo" at bounding box center [349, 637] width 55 height 22
click at [350, 531] on div "Undo" at bounding box center [357, 636] width 23 height 9
click at [340, 531] on div "Undo" at bounding box center [349, 637] width 55 height 22
click at [820, 531] on div "Add" at bounding box center [824, 637] width 48 height 22
click at [35, 316] on div at bounding box center [32, 320] width 11 height 11
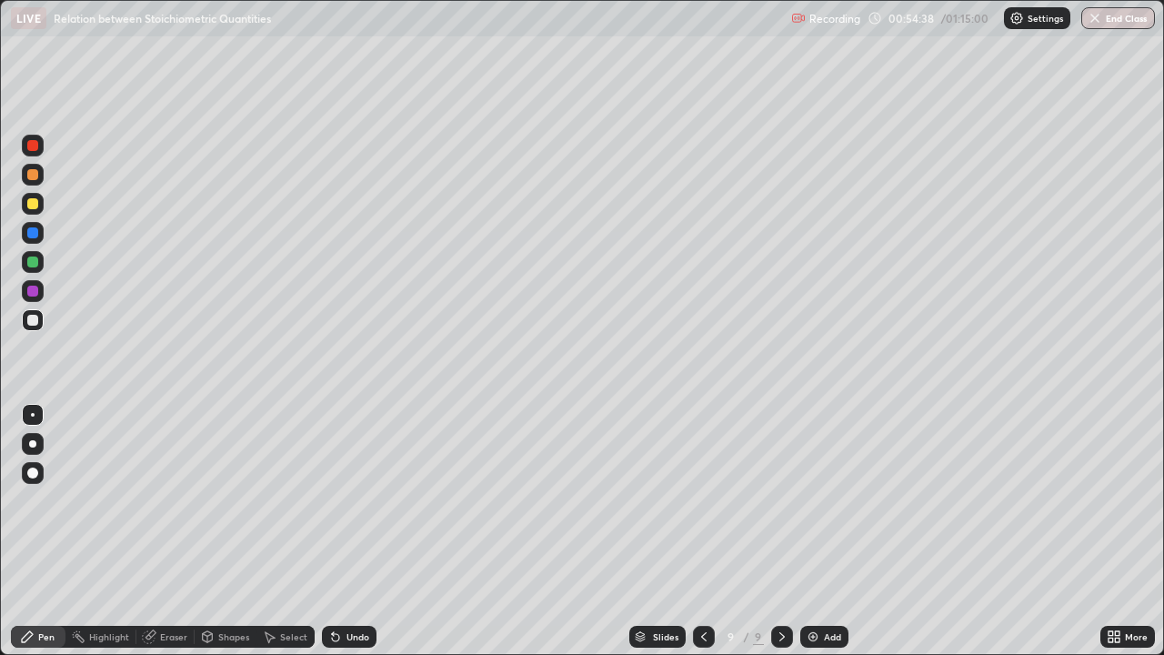
click at [29, 203] on div at bounding box center [32, 203] width 11 height 11
click at [349, 531] on div "Undo" at bounding box center [357, 636] width 23 height 9
click at [364, 531] on div "Undo" at bounding box center [349, 637] width 55 height 22
click at [360, 531] on div "Undo" at bounding box center [349, 637] width 55 height 22
click at [357, 531] on div "Undo" at bounding box center [349, 637] width 55 height 22
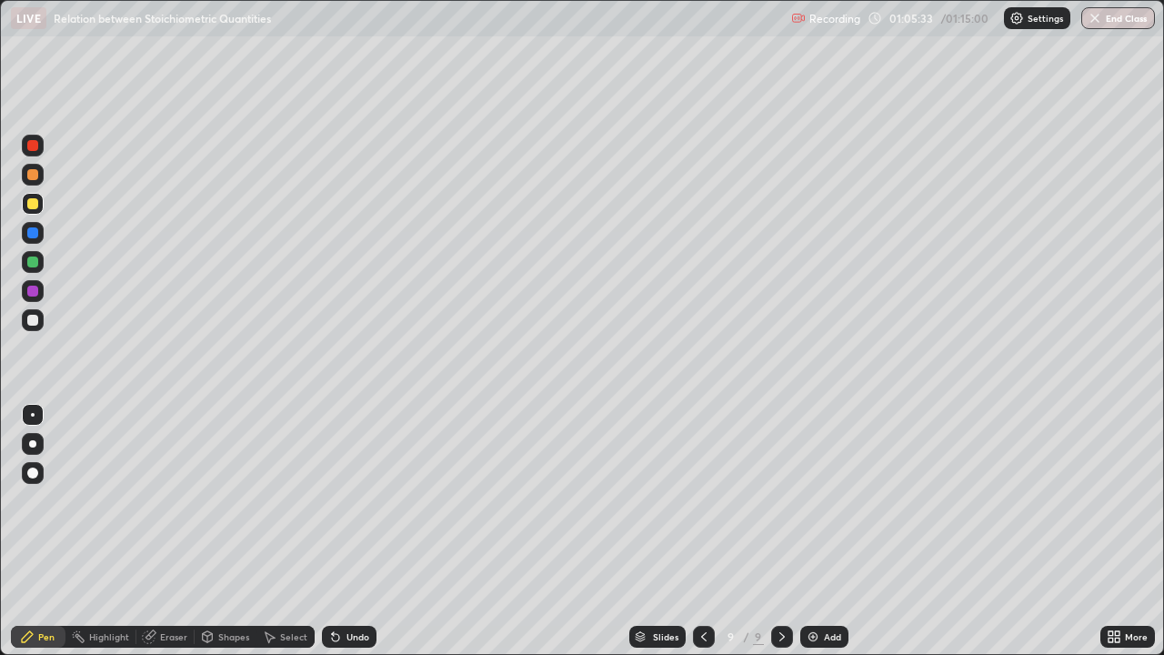
click at [811, 531] on img at bounding box center [813, 636] width 15 height 15
click at [32, 318] on div at bounding box center [32, 320] width 11 height 11
click at [355, 531] on div "Undo" at bounding box center [357, 636] width 23 height 9
click at [289, 531] on div "Select" at bounding box center [293, 636] width 27 height 9
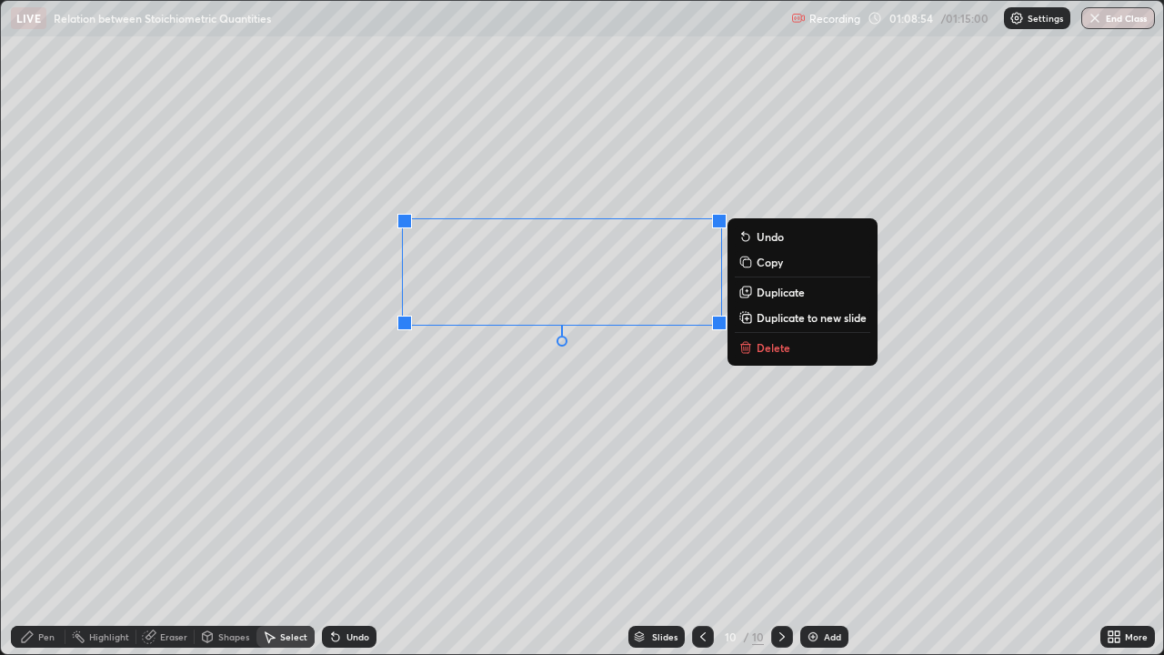
click at [445, 507] on div "0 ° Undo Copy Duplicate Duplicate to new slide Delete" at bounding box center [582, 327] width 1162 height 653
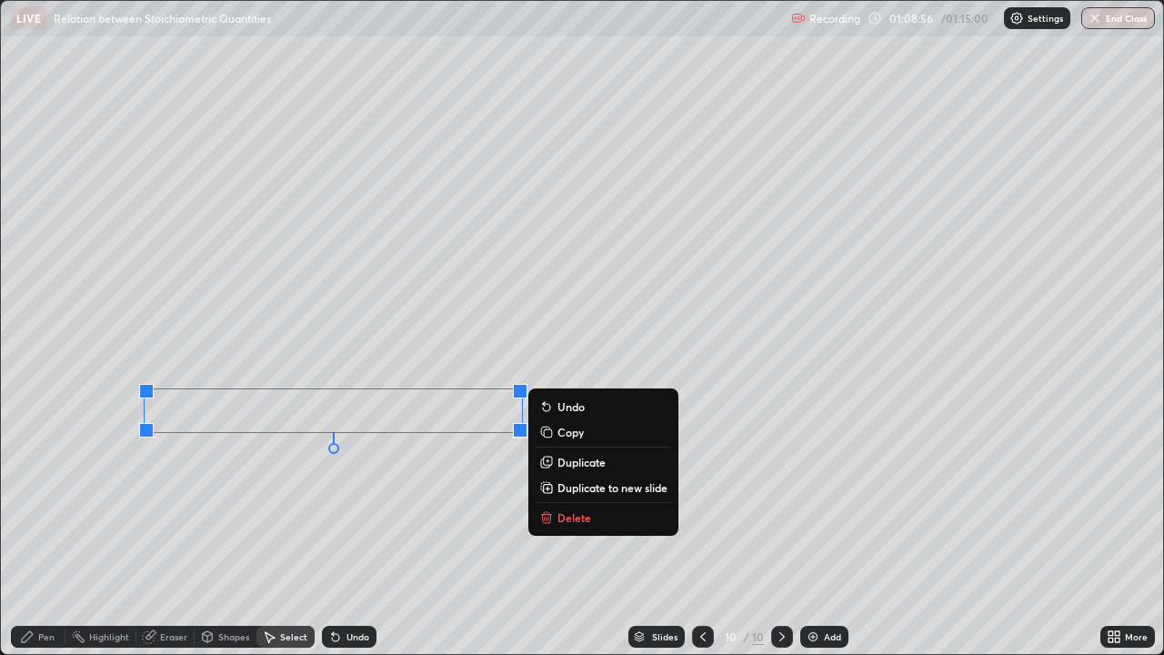
click at [456, 531] on div "0 ° Undo Copy Duplicate Duplicate to new slide Delete" at bounding box center [582, 327] width 1162 height 653
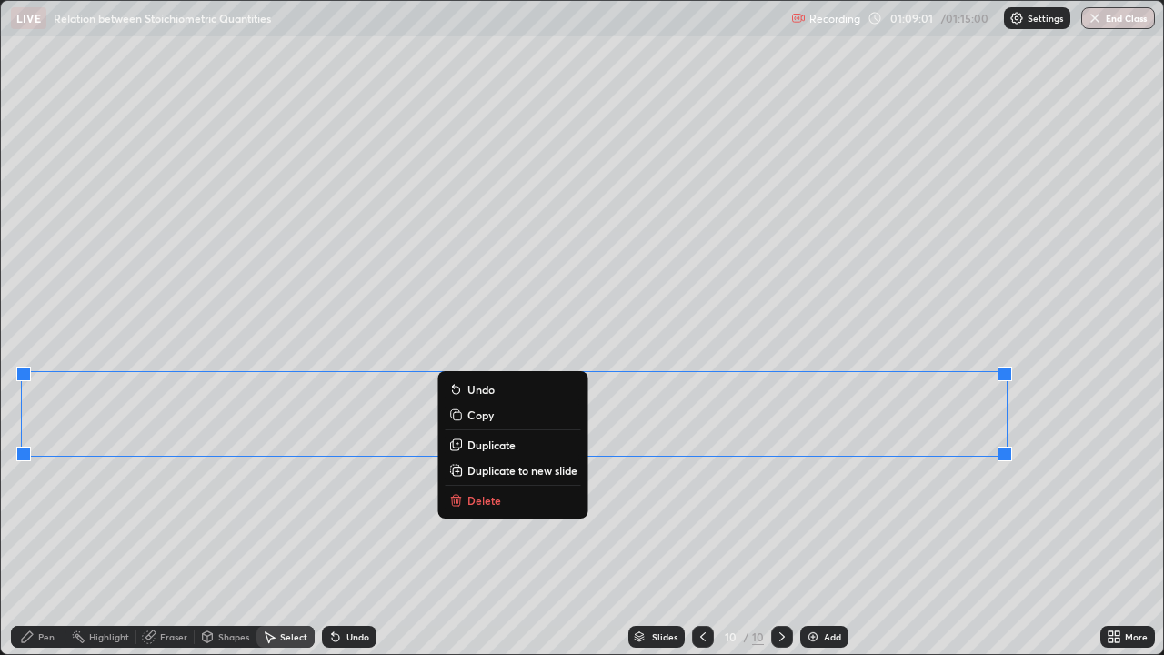
click at [378, 531] on div "0 ° Undo Copy Duplicate Duplicate to new slide Delete" at bounding box center [582, 327] width 1162 height 653
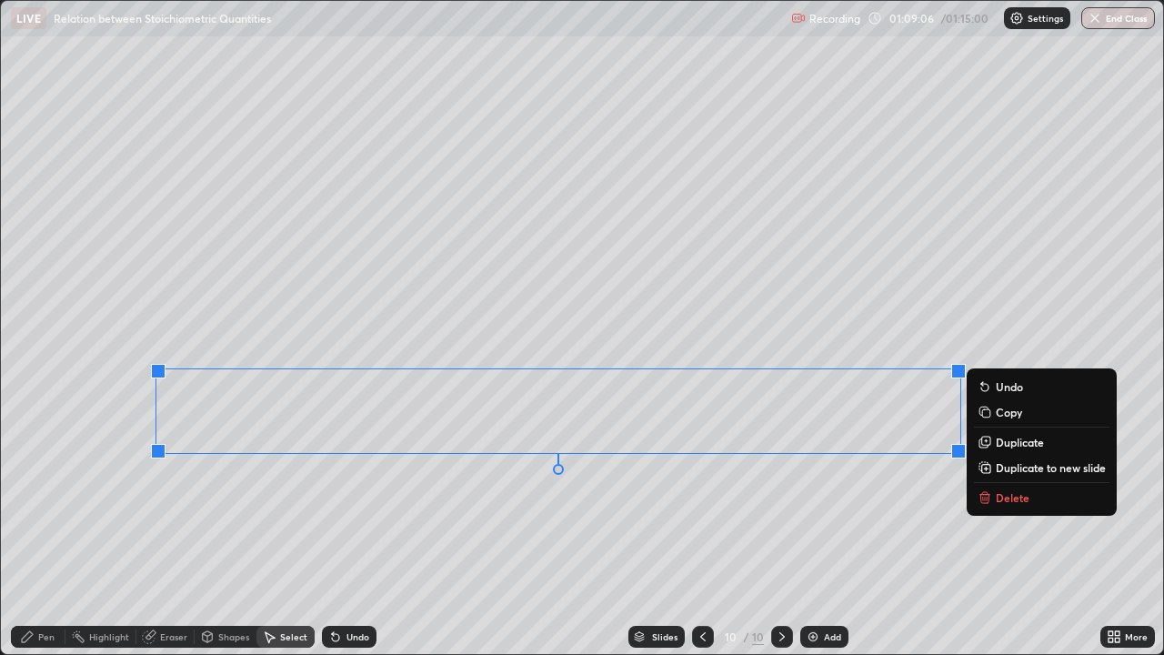
click at [432, 531] on div "0 ° Undo Copy Duplicate Duplicate to new slide Delete" at bounding box center [582, 327] width 1162 height 653
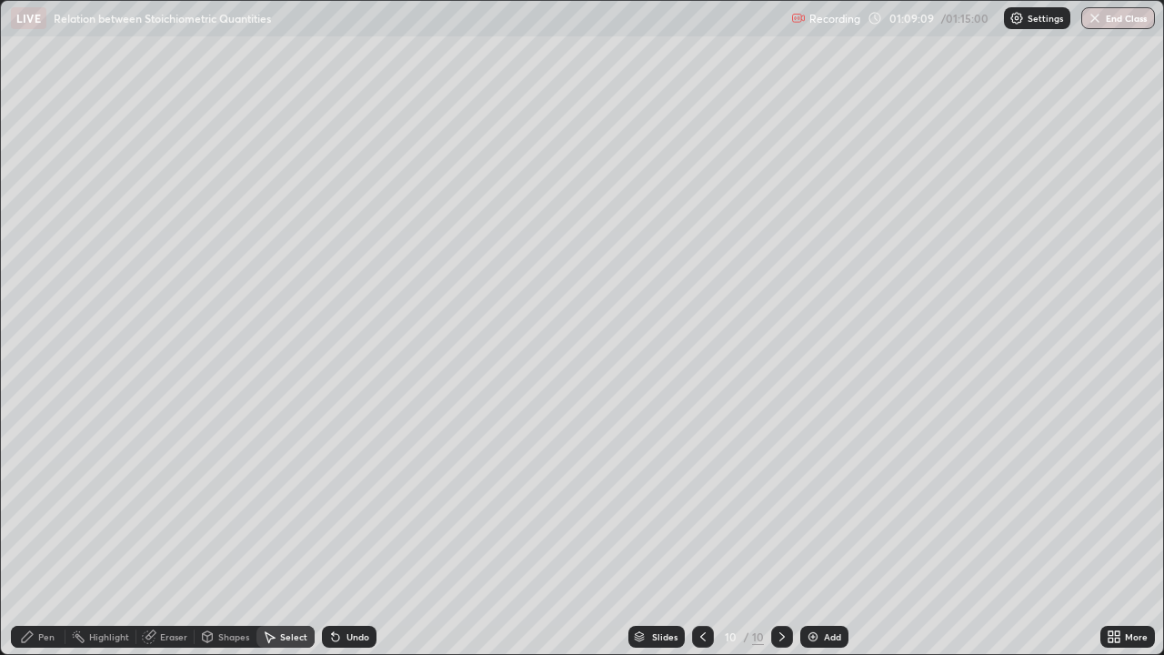
click at [46, 531] on div "Pen" at bounding box center [46, 636] width 16 height 9
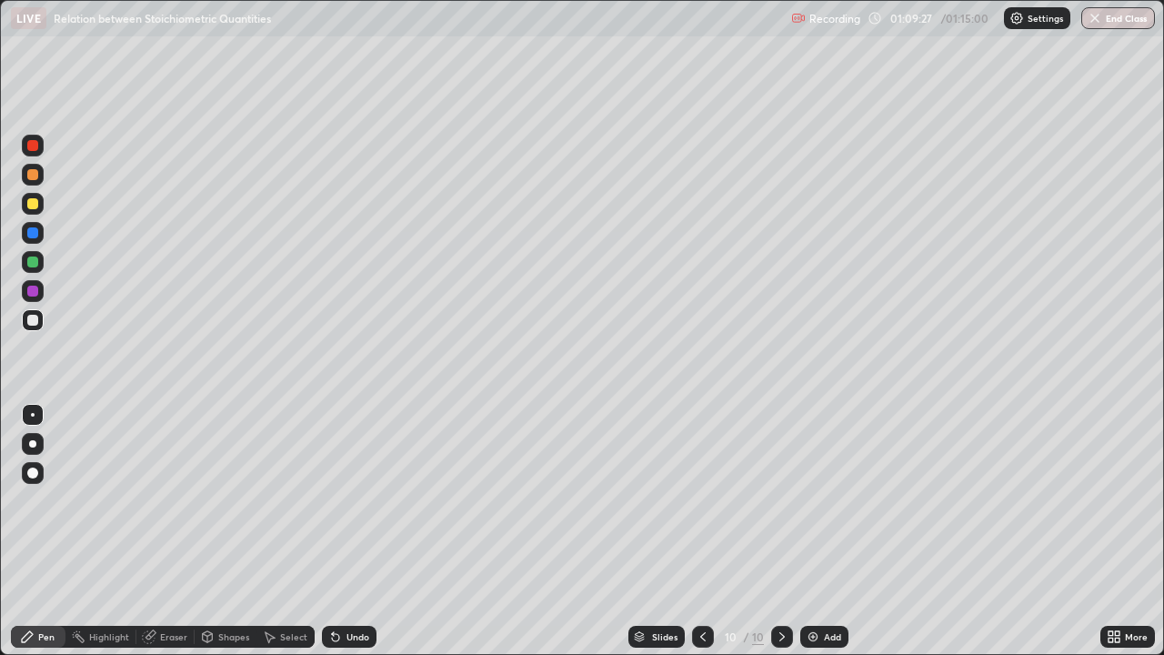
click at [27, 200] on div at bounding box center [32, 203] width 11 height 11
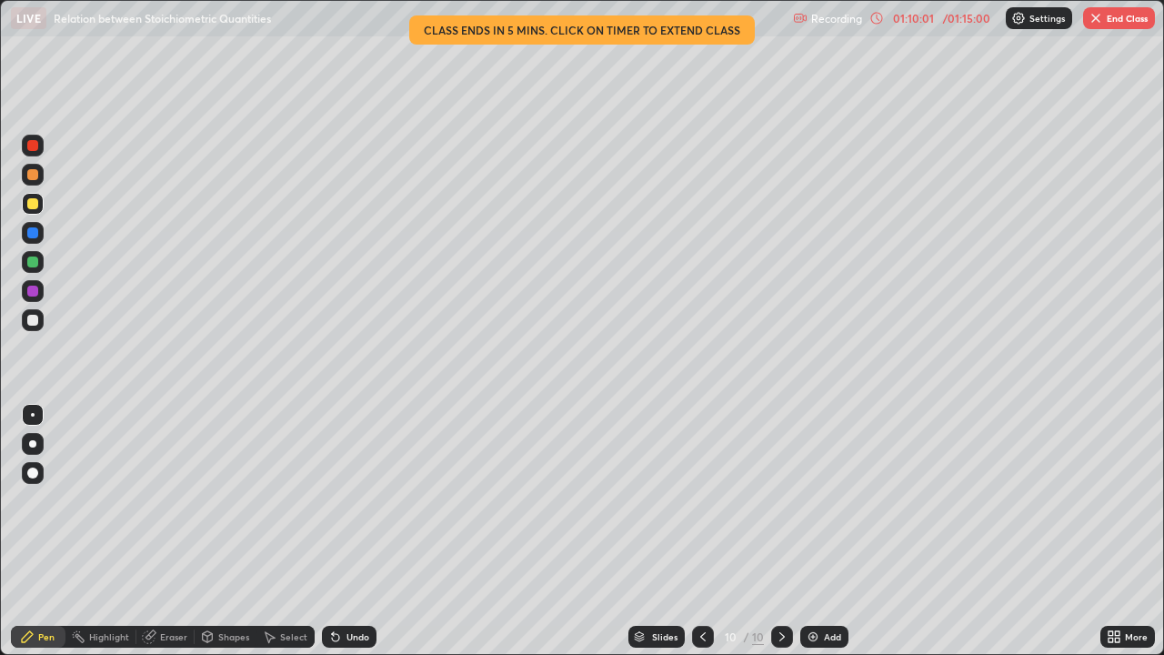
click at [349, 531] on div "Undo" at bounding box center [357, 636] width 23 height 9
click at [1119, 16] on button "End Class" at bounding box center [1119, 18] width 72 height 22
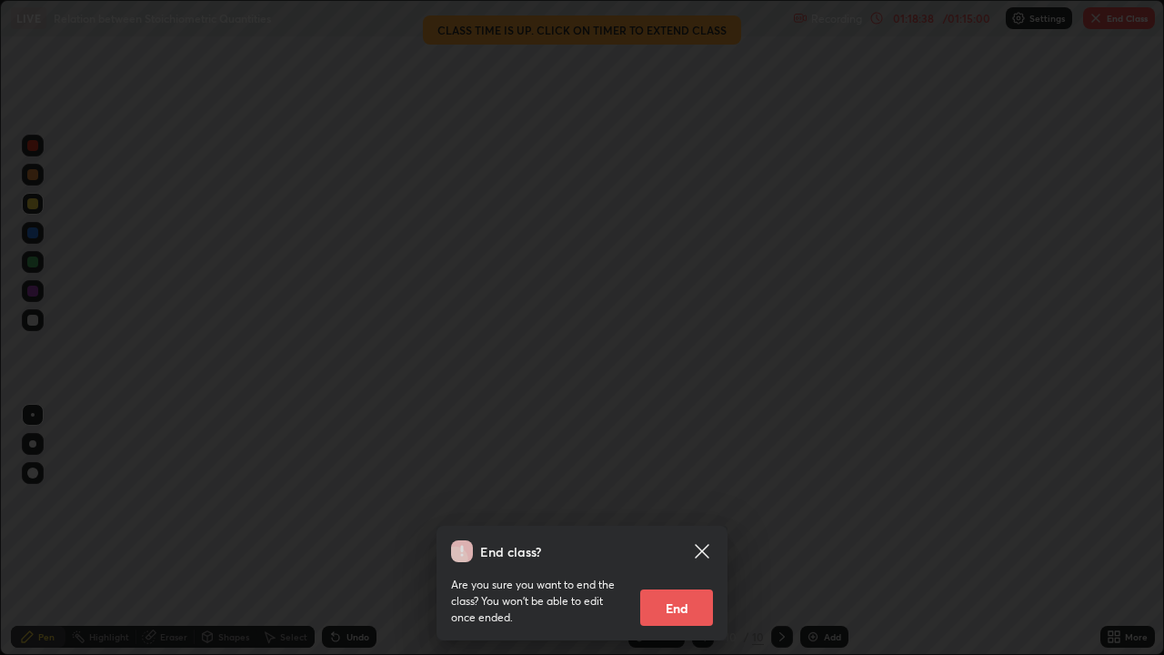
click at [687, 531] on button "End" at bounding box center [676, 607] width 73 height 36
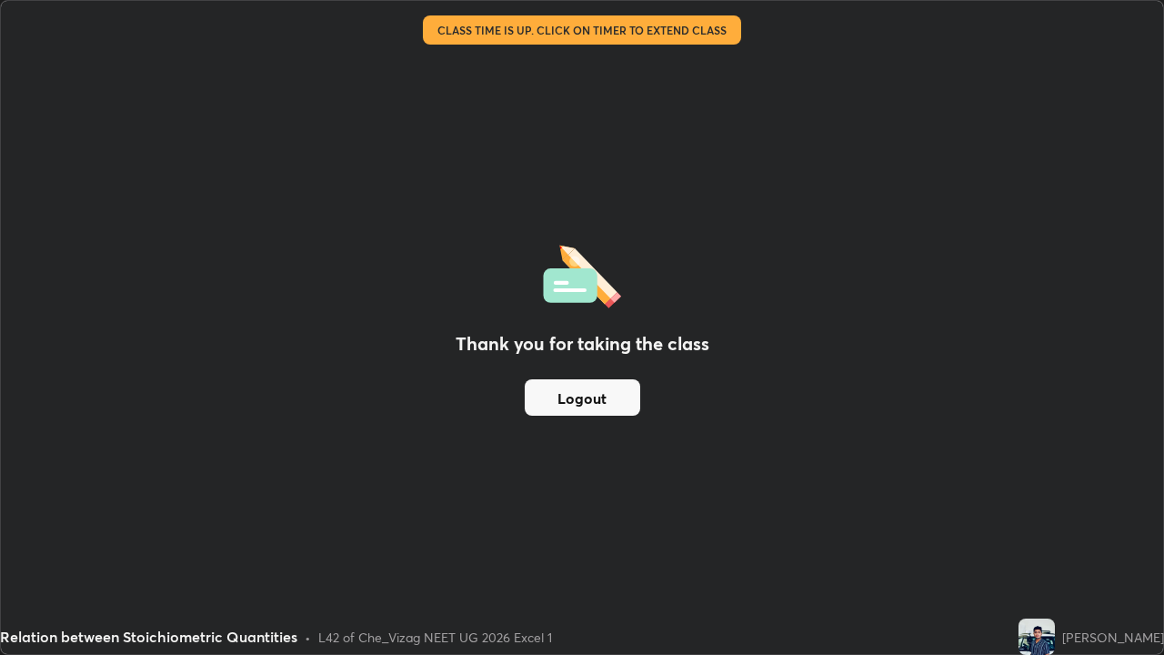
click at [587, 397] on button "Logout" at bounding box center [582, 397] width 115 height 36
click at [608, 400] on button "Logout" at bounding box center [582, 397] width 115 height 36
click at [610, 399] on button "Logout" at bounding box center [582, 397] width 115 height 36
click at [608, 400] on button "Logout" at bounding box center [582, 397] width 115 height 36
click at [610, 399] on button "Logout" at bounding box center [582, 397] width 115 height 36
